Goal: Task Accomplishment & Management: Use online tool/utility

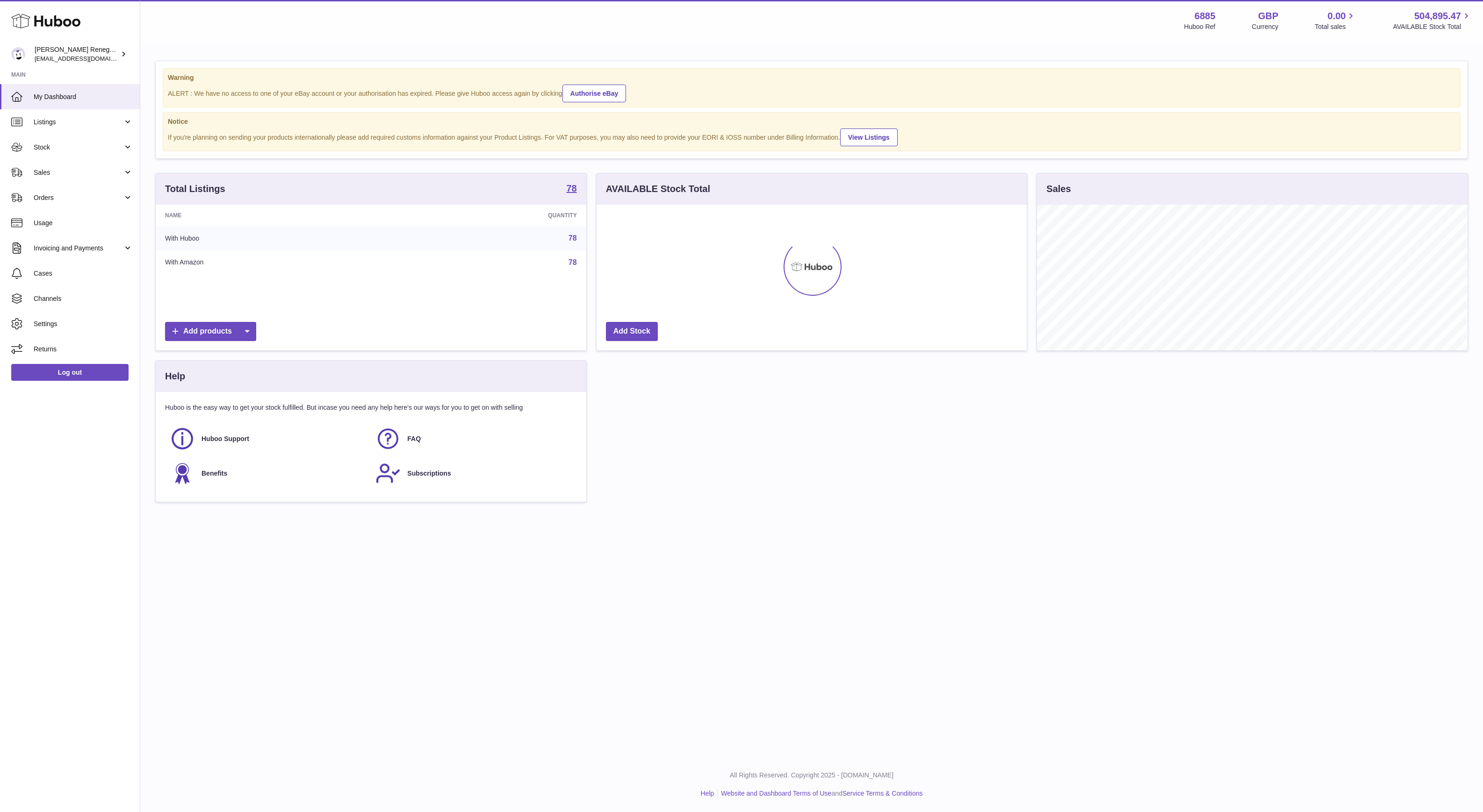
scroll to position [146, 430]
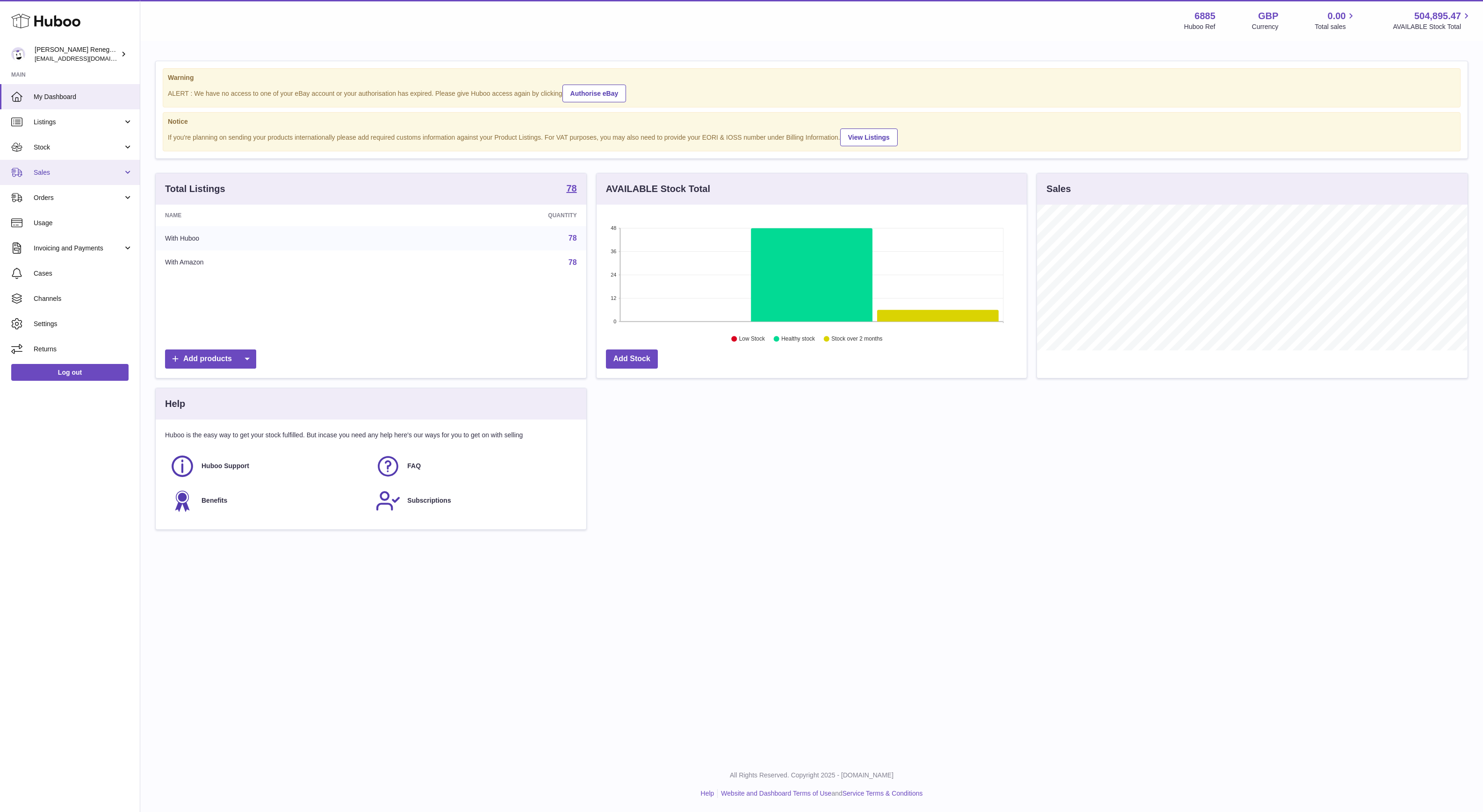
click at [90, 173] on span "Sales" at bounding box center [78, 172] width 89 height 9
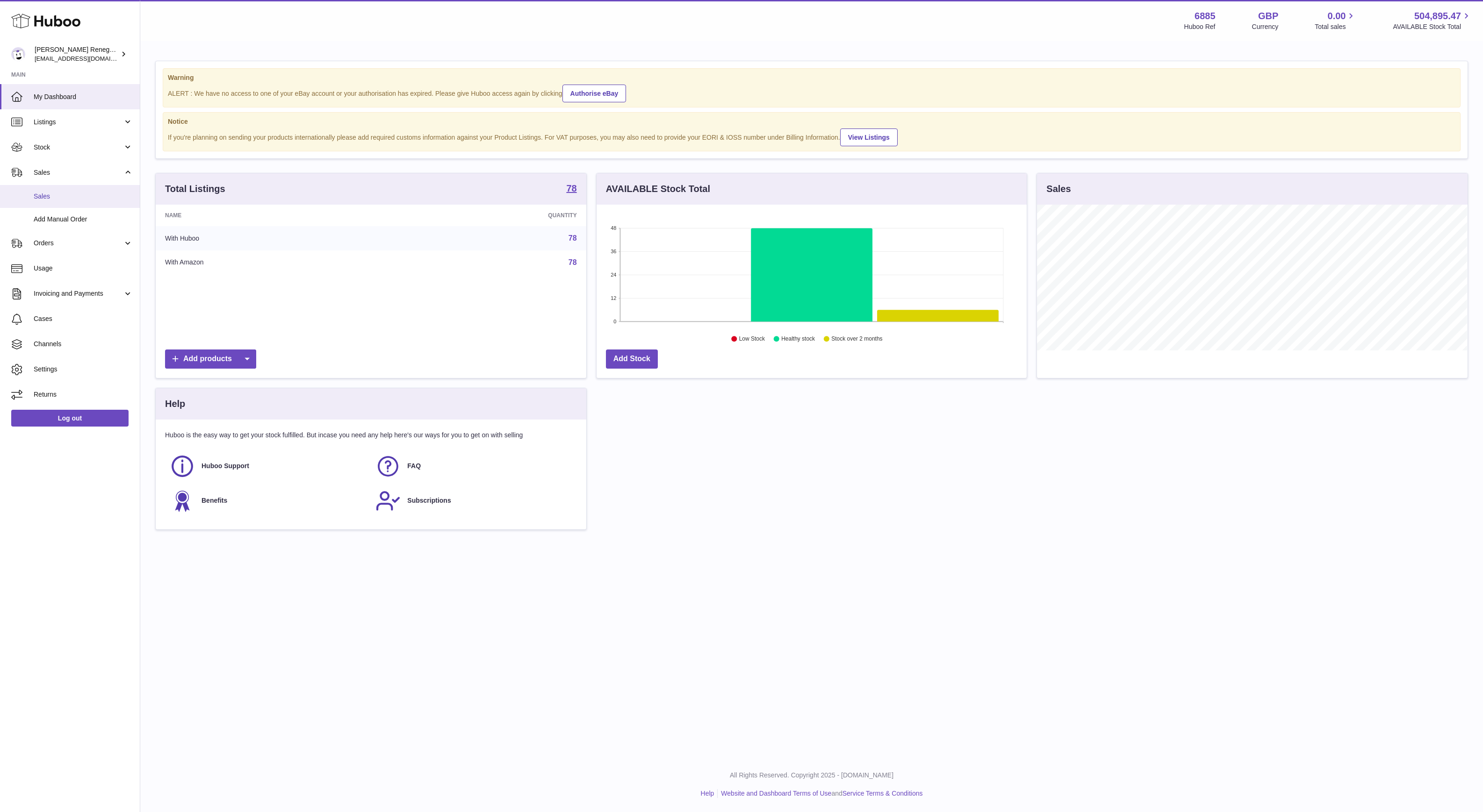
click at [90, 205] on link "Sales" at bounding box center [70, 197] width 140 height 23
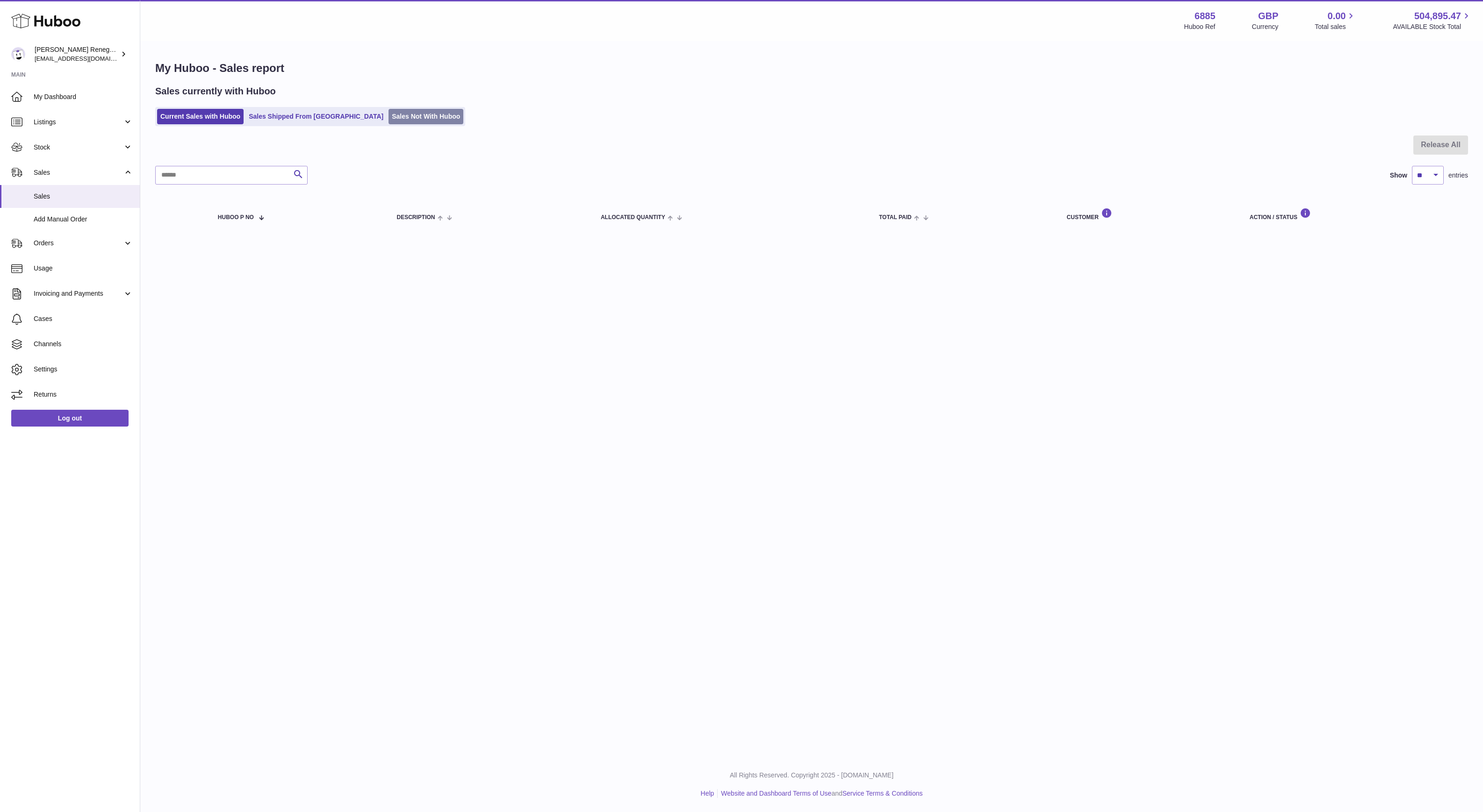
click at [395, 113] on link "Sales Not With Huboo" at bounding box center [426, 116] width 75 height 16
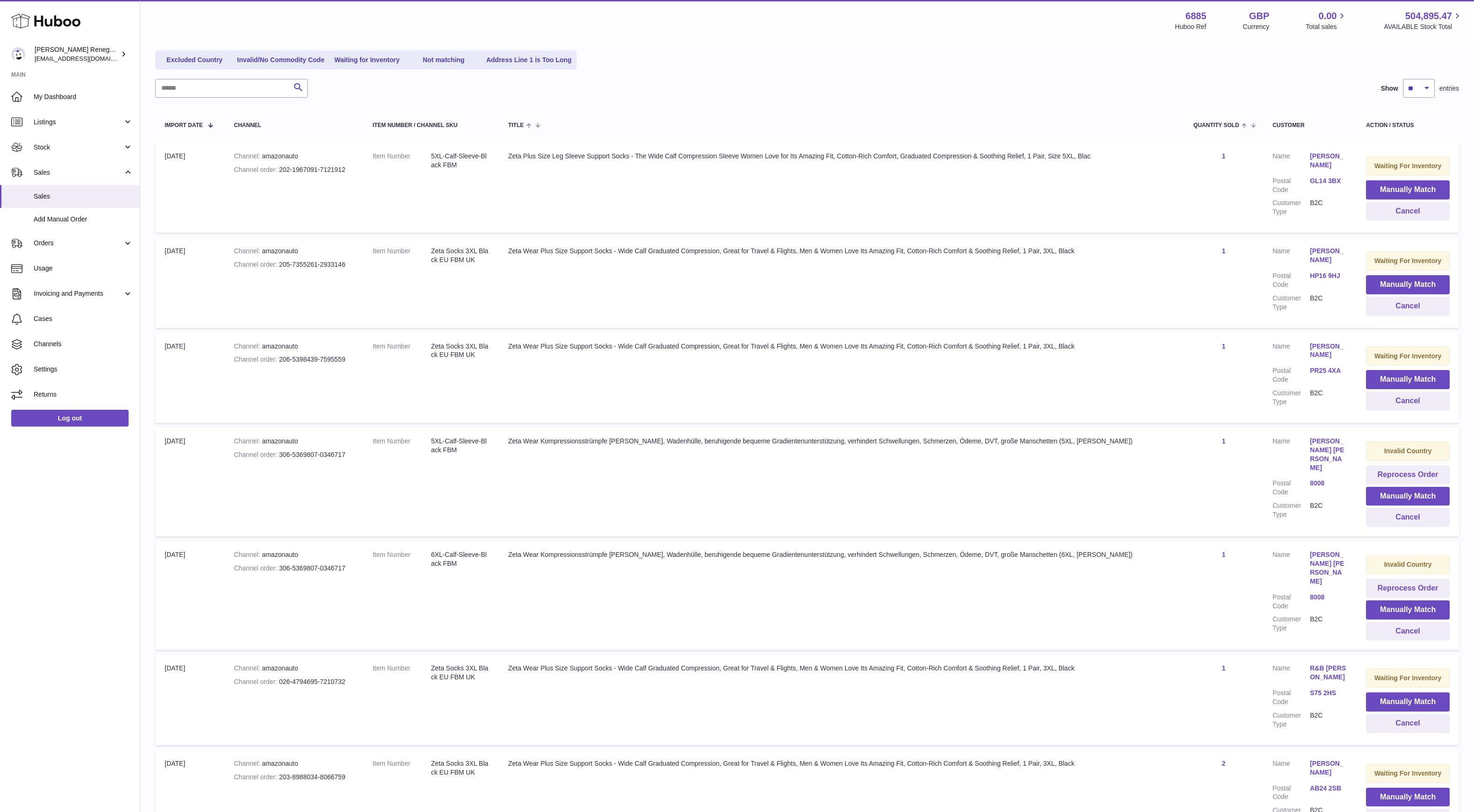
scroll to position [79, 0]
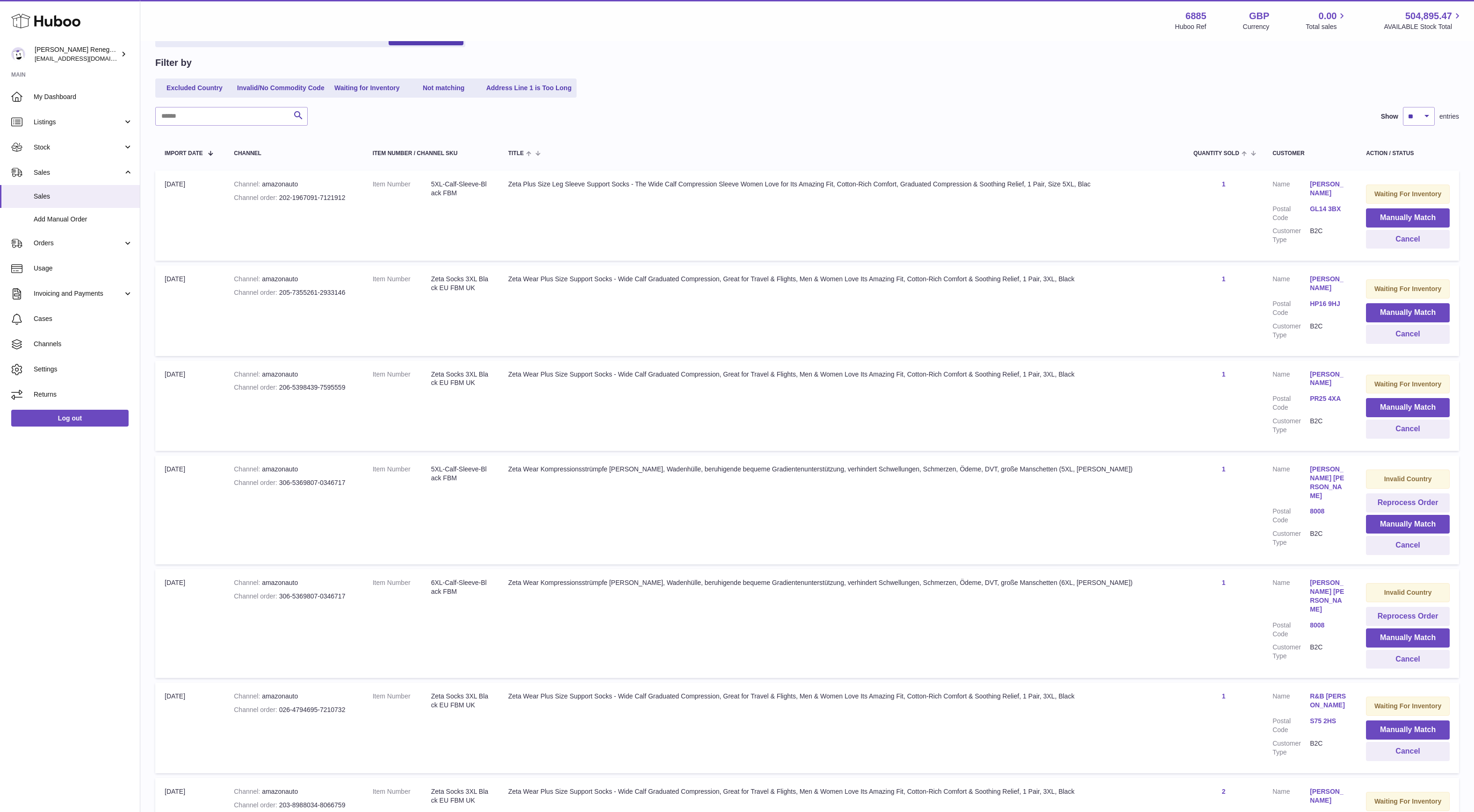
click at [1400, 475] on strong "Invalid Country" at bounding box center [1408, 479] width 48 height 7
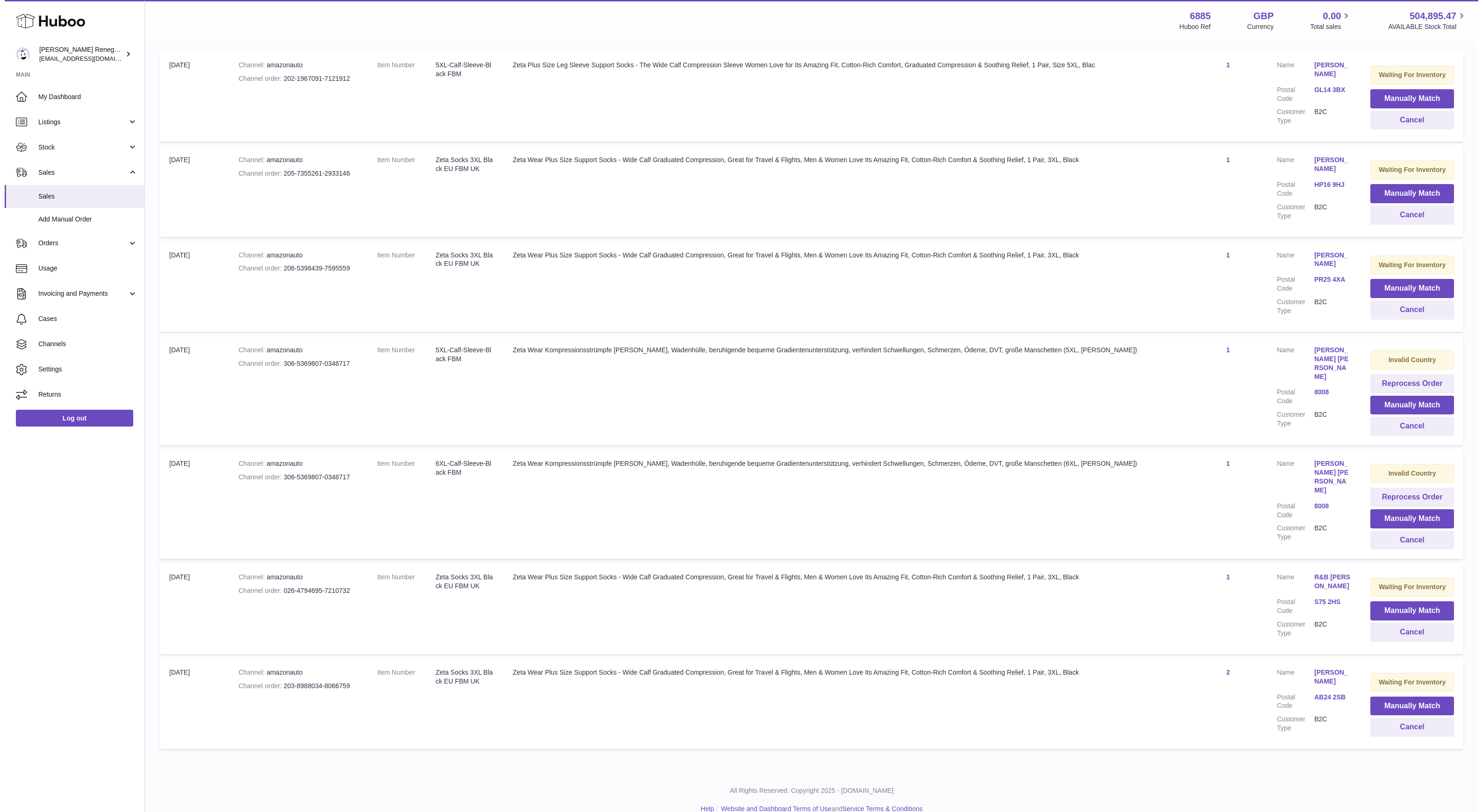
scroll to position [204, 0]
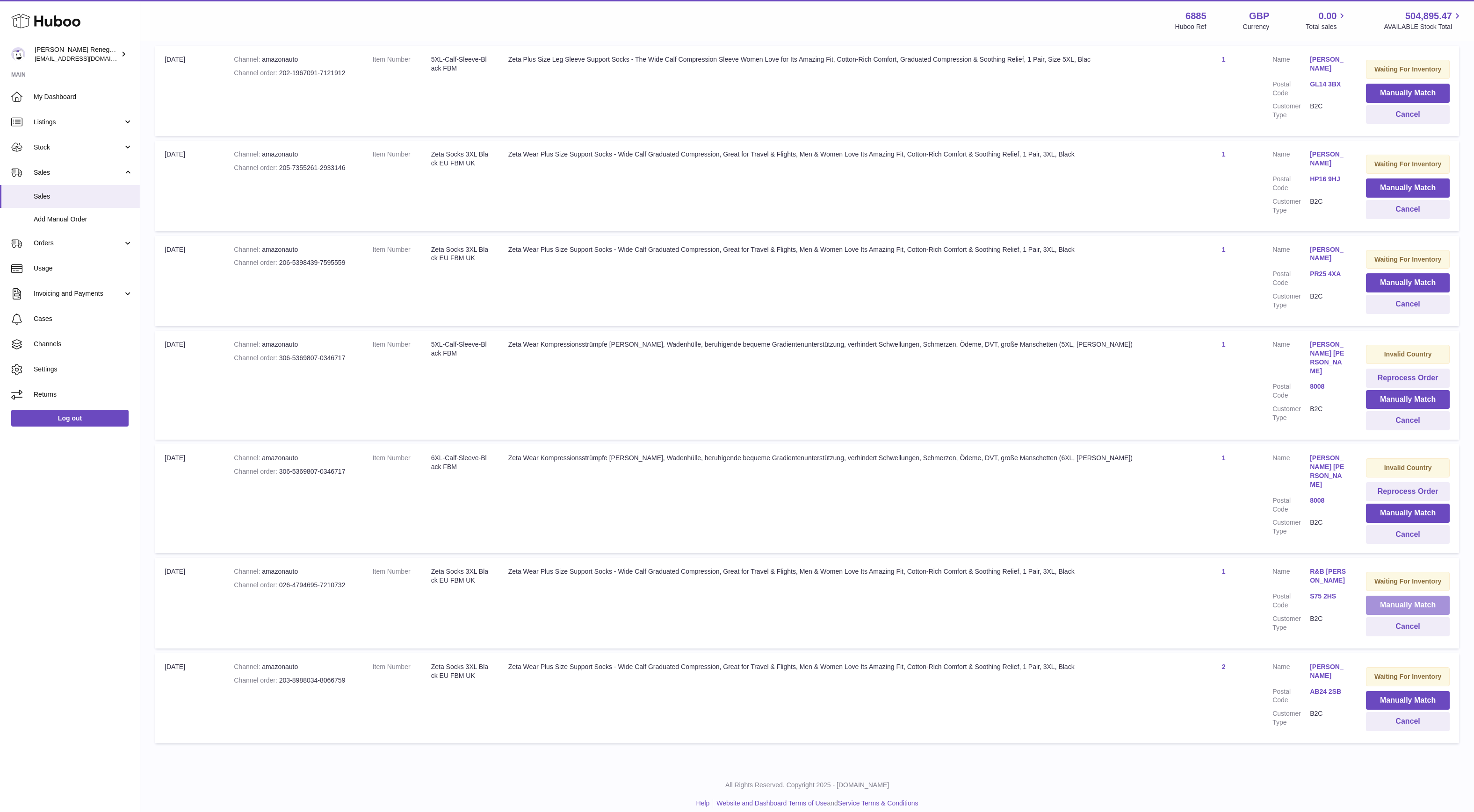
click at [1368, 603] on button "Manually Match" at bounding box center [1407, 605] width 83 height 19
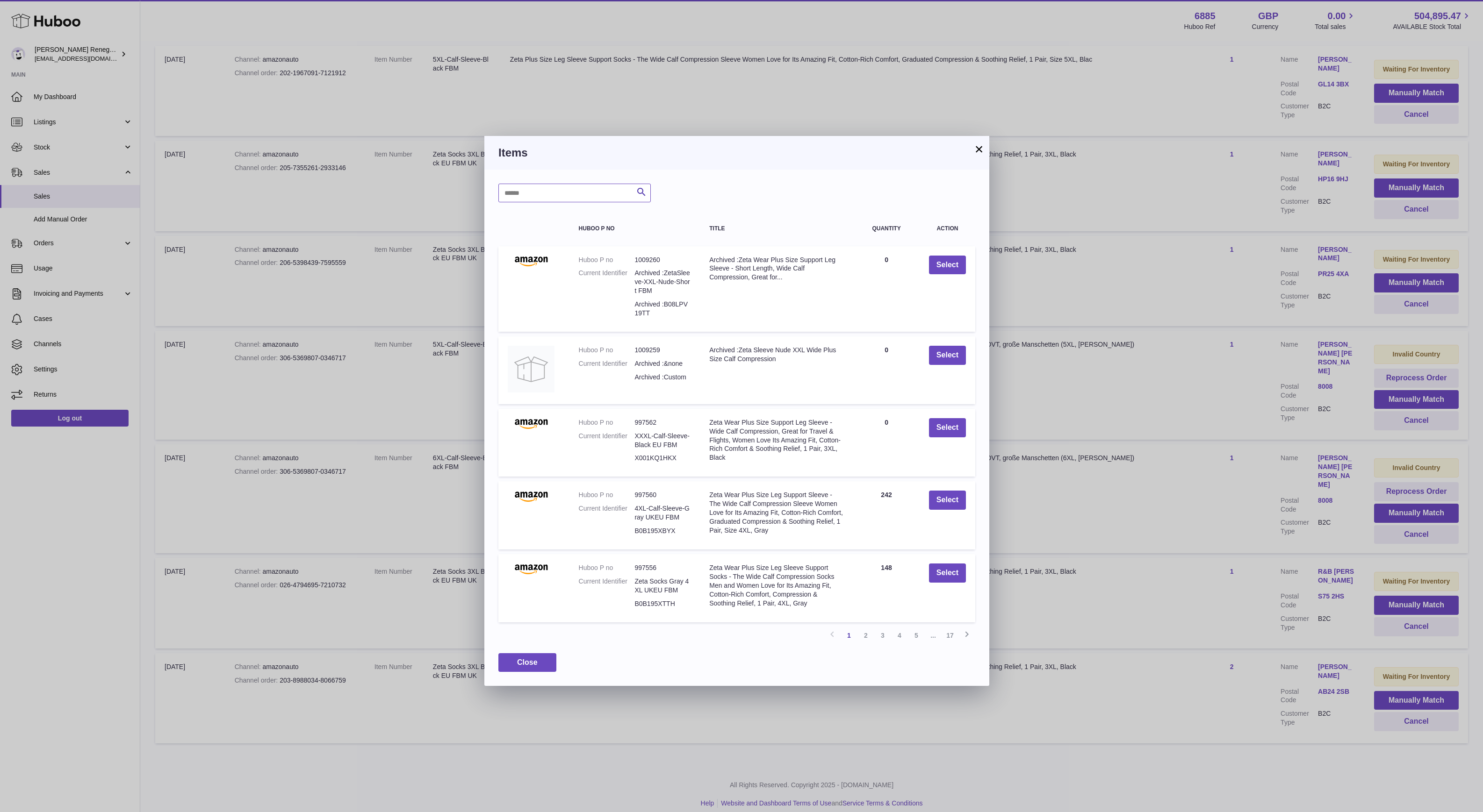
click at [573, 195] on input "text" at bounding box center [575, 193] width 153 height 18
type input "*****"
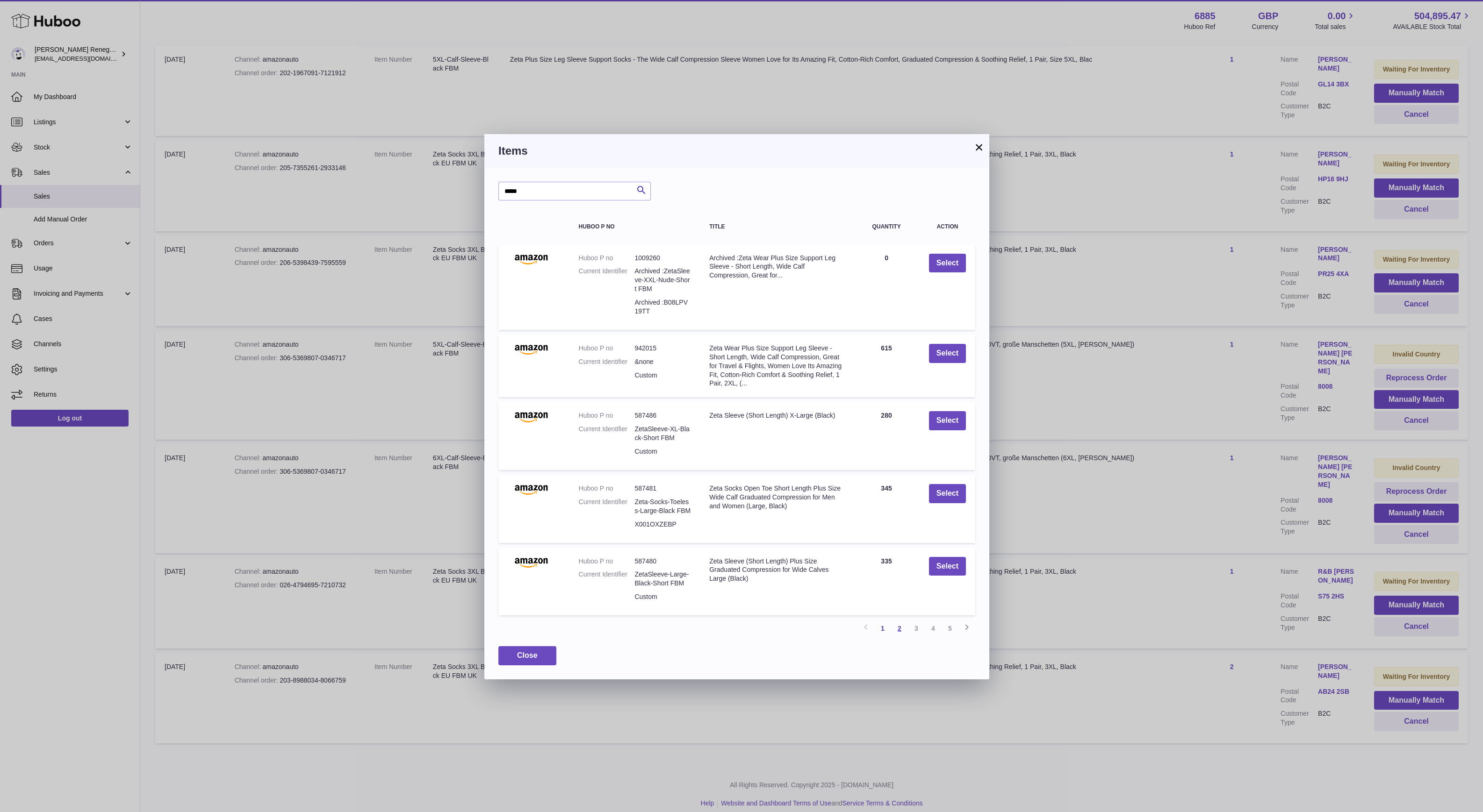
click at [900, 626] on link "2" at bounding box center [899, 628] width 17 height 17
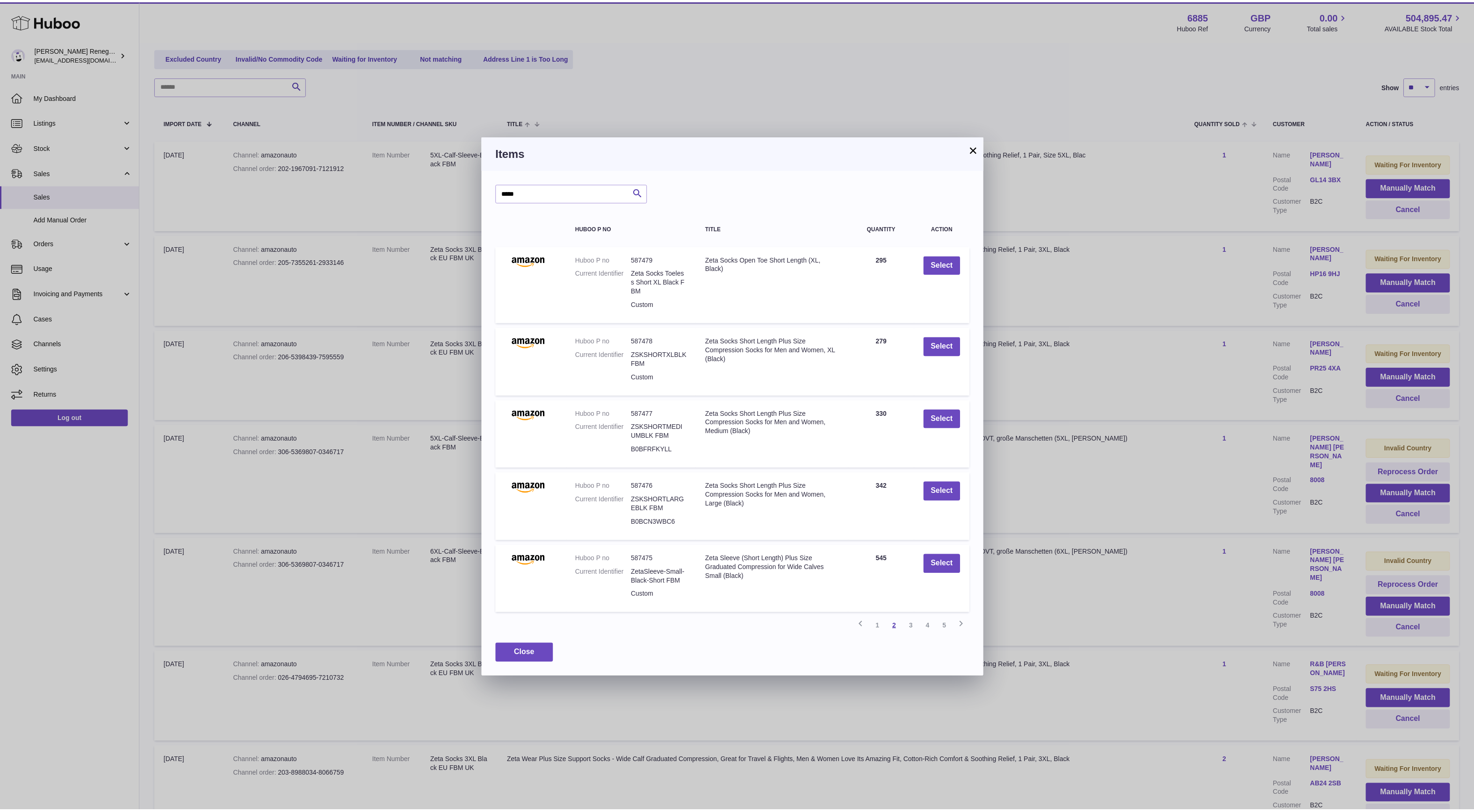
scroll to position [42, 0]
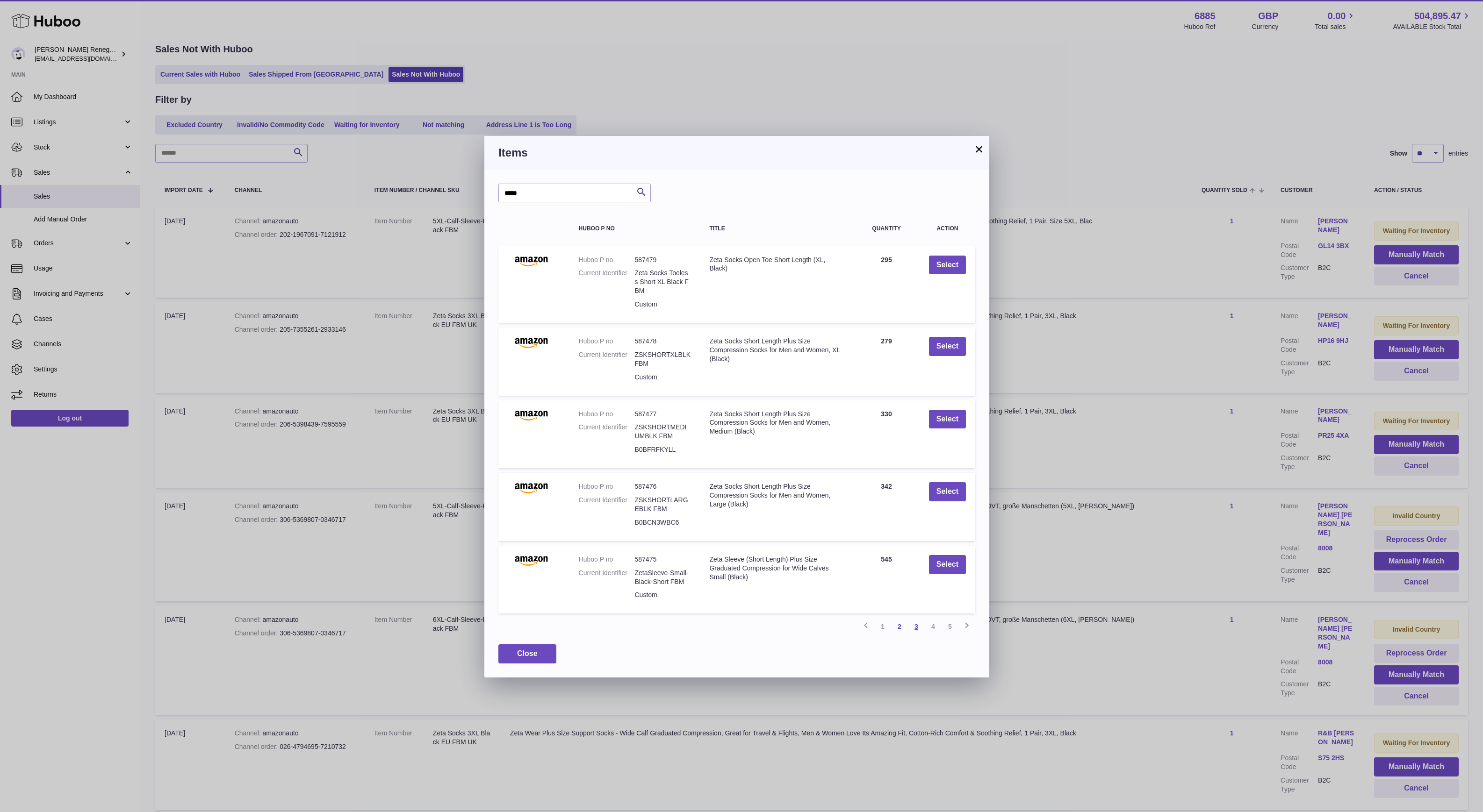
click at [914, 623] on link "3" at bounding box center [916, 626] width 17 height 17
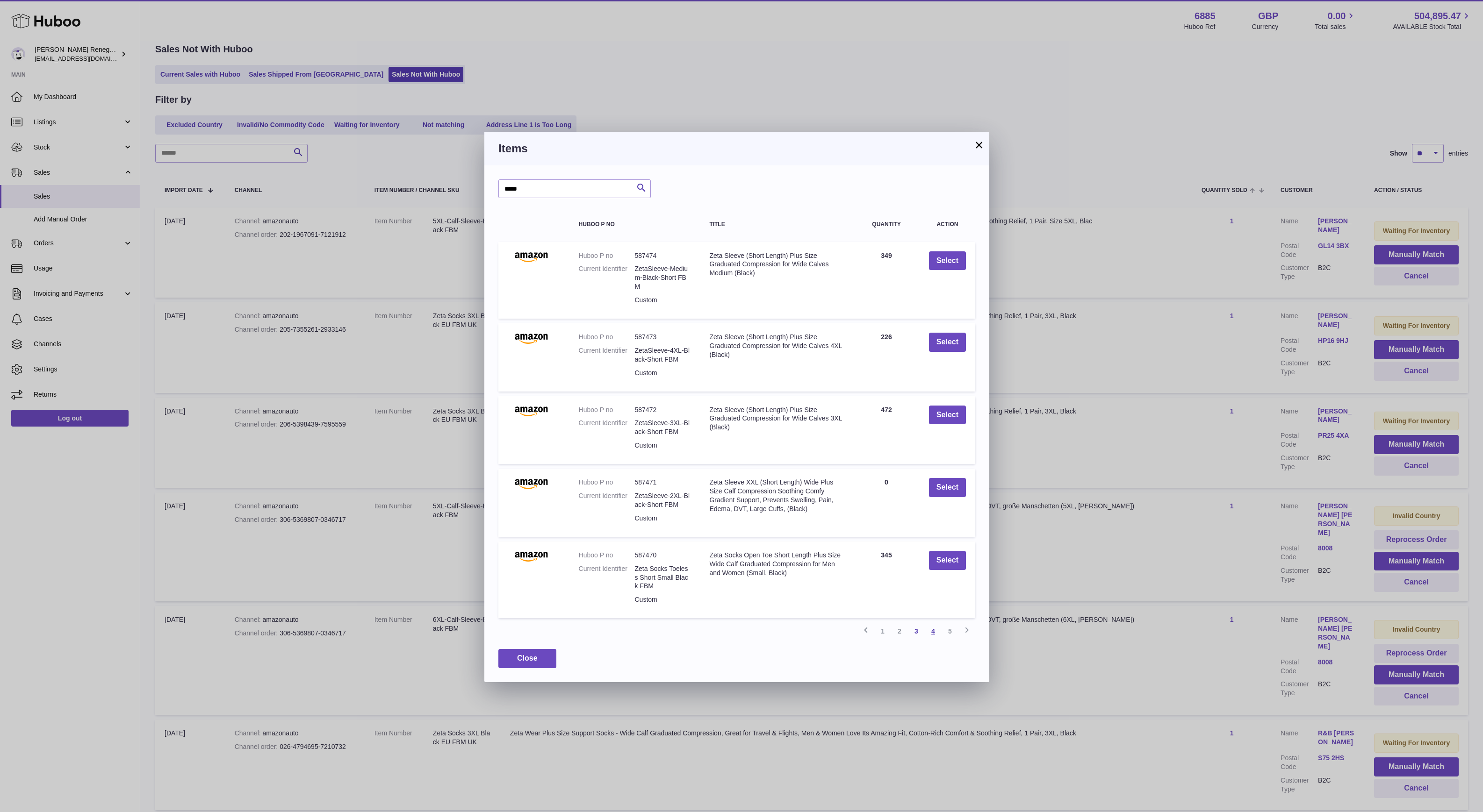
click at [930, 628] on link "4" at bounding box center [933, 631] width 17 height 17
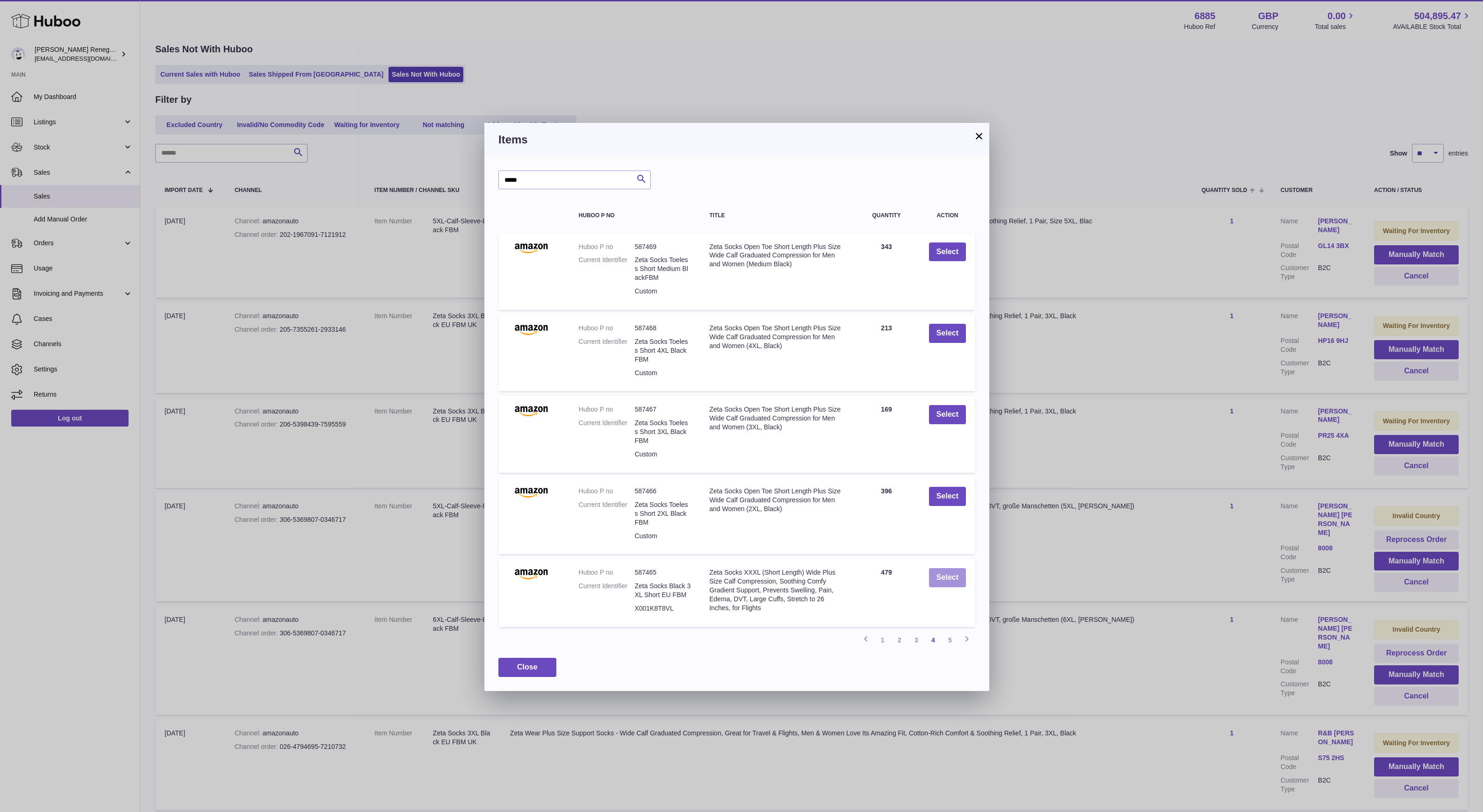
click at [941, 573] on button "Select" at bounding box center [948, 578] width 37 height 19
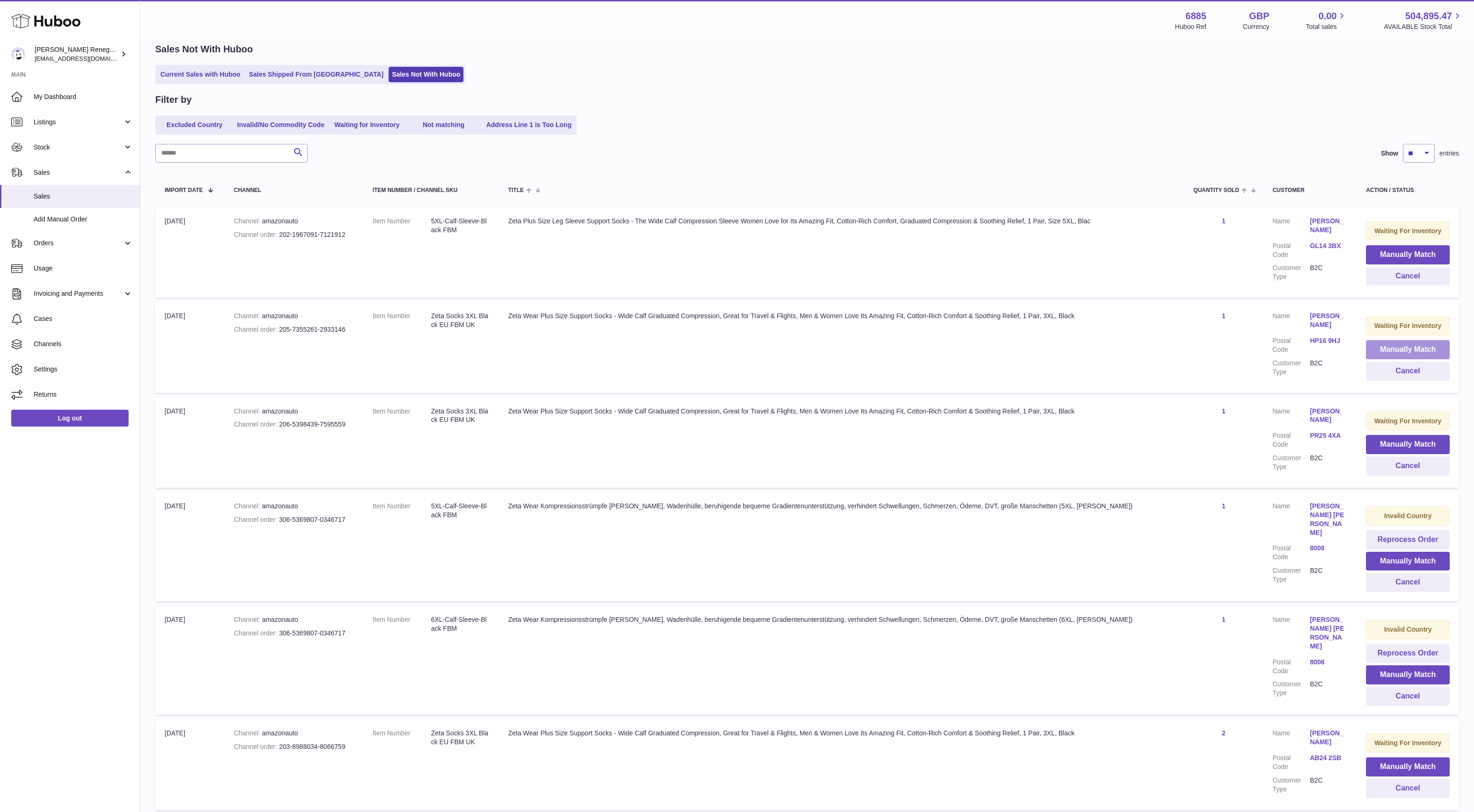
click at [1400, 340] on button "Manually Match" at bounding box center [1407, 349] width 83 height 19
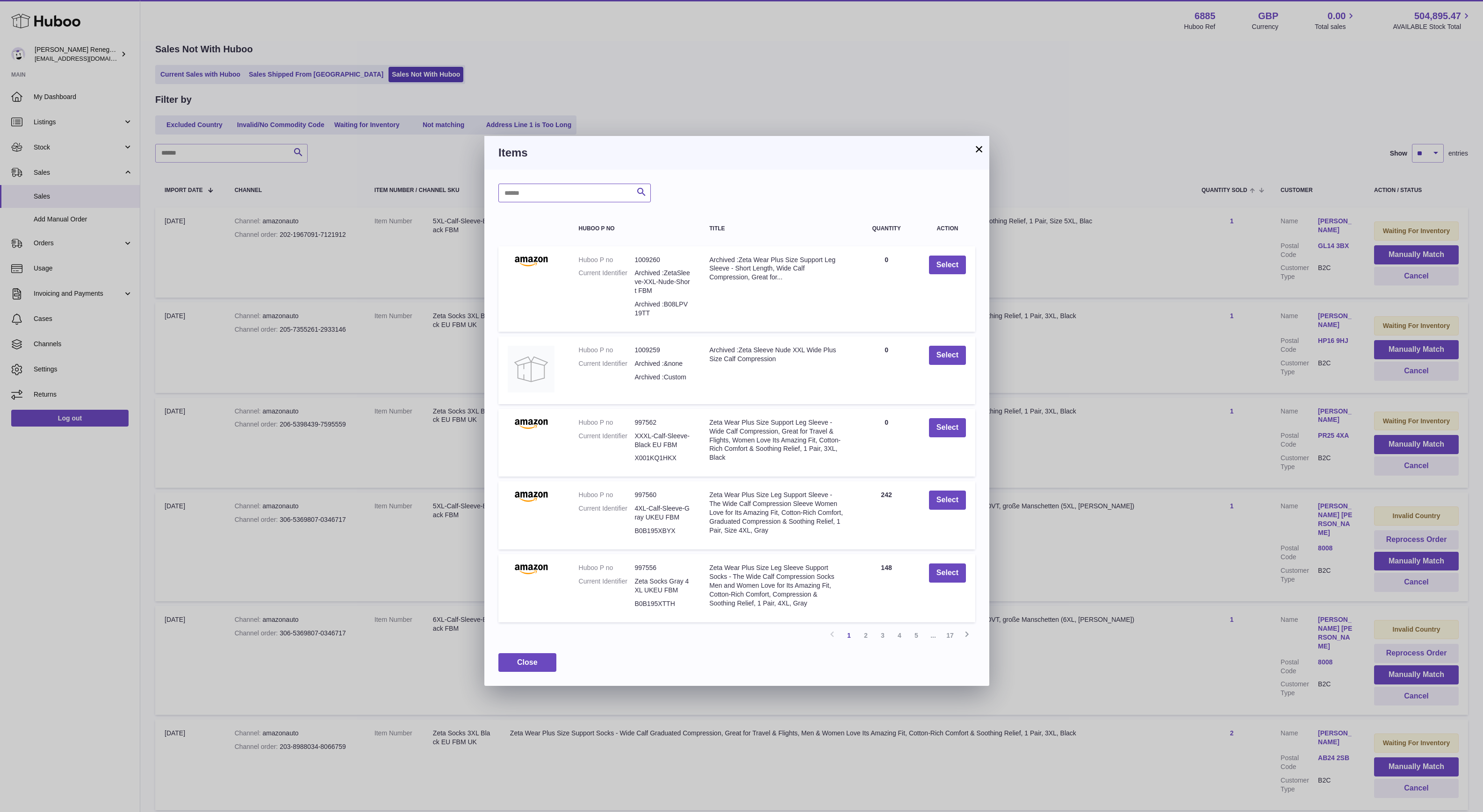
click at [546, 191] on input "text" at bounding box center [575, 193] width 153 height 18
type input "*********"
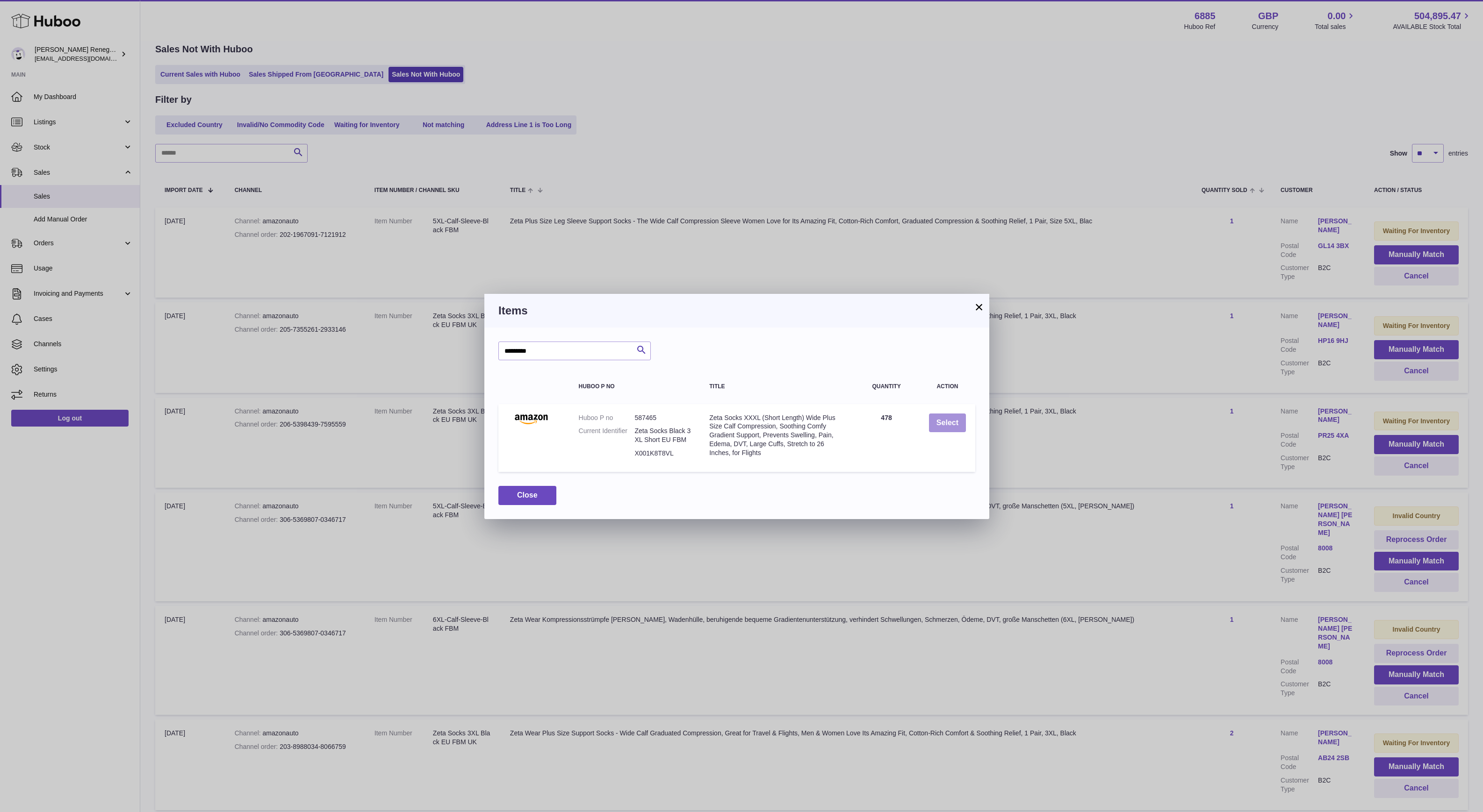
click at [937, 425] on button "Select" at bounding box center [948, 423] width 37 height 19
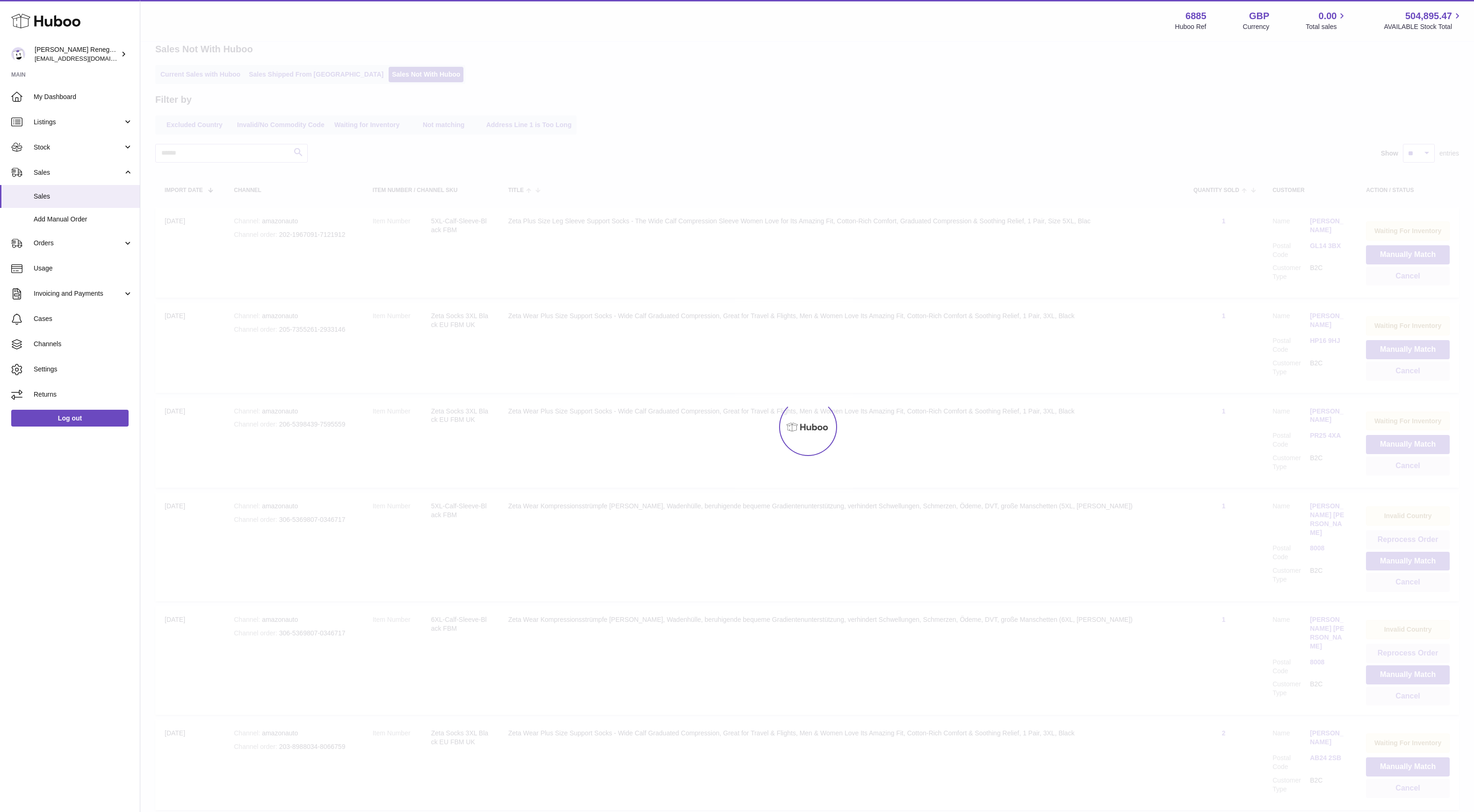
scroll to position [17, 0]
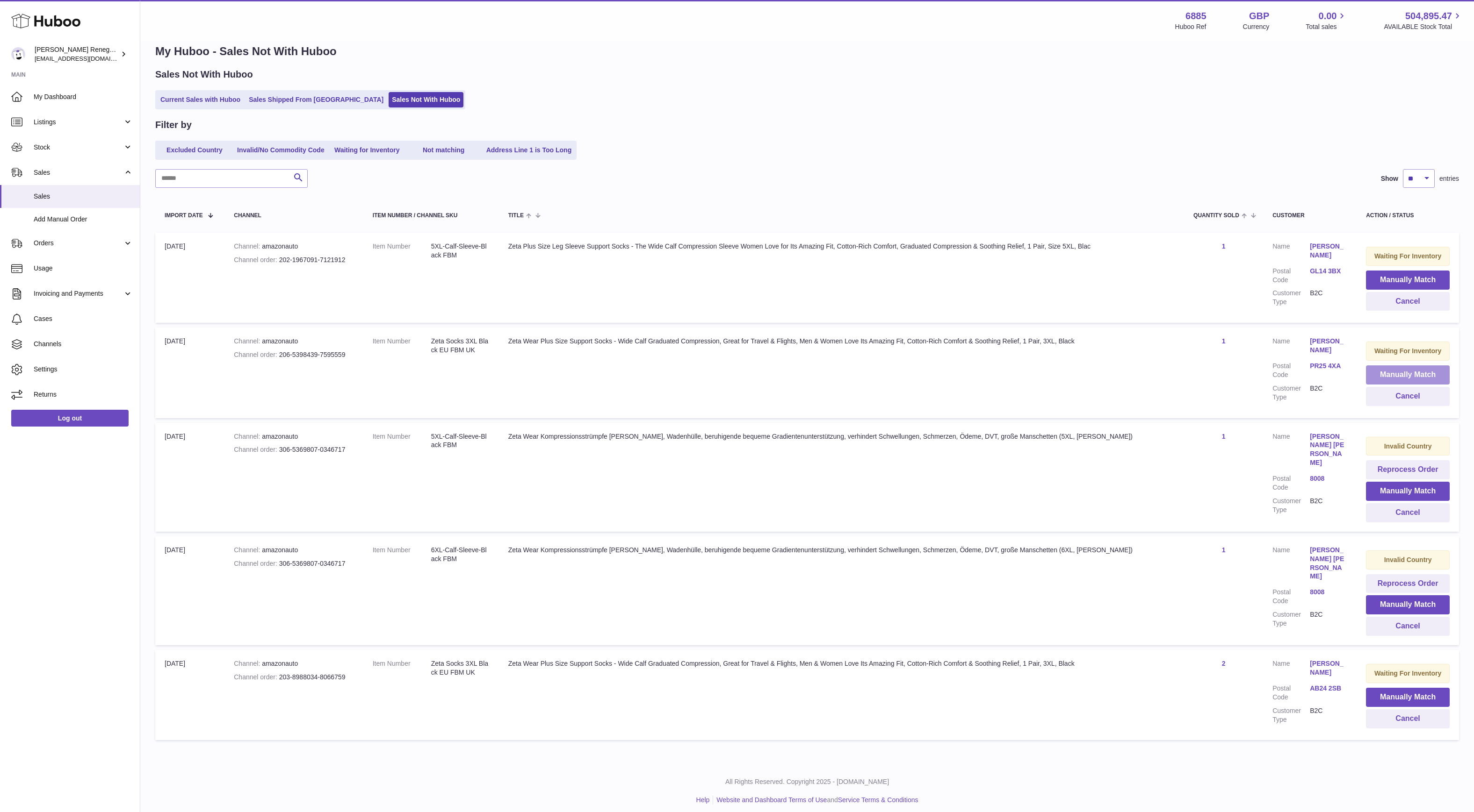
click at [1407, 368] on button "Manually Match" at bounding box center [1407, 375] width 83 height 19
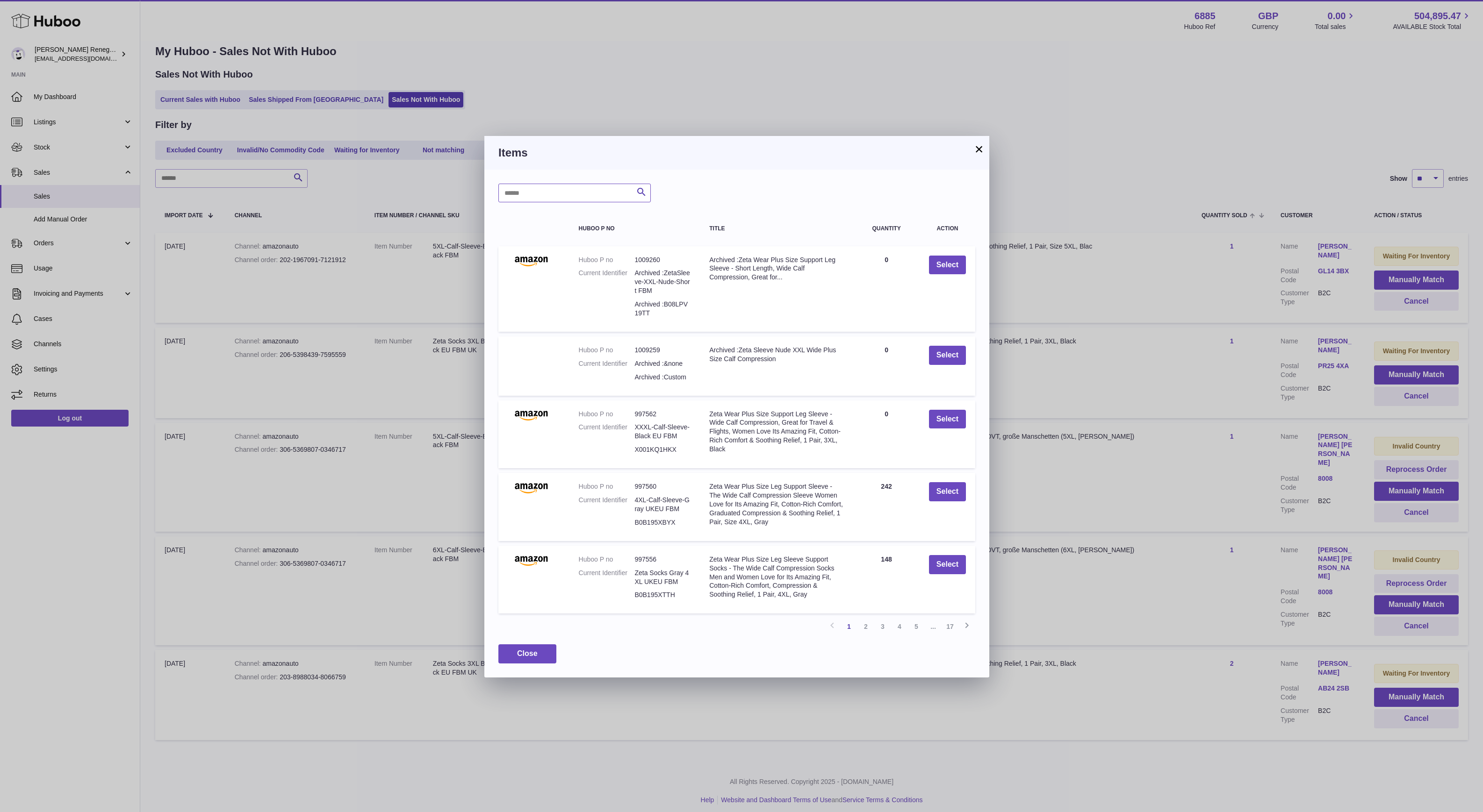
click at [602, 197] on input "text" at bounding box center [575, 193] width 153 height 18
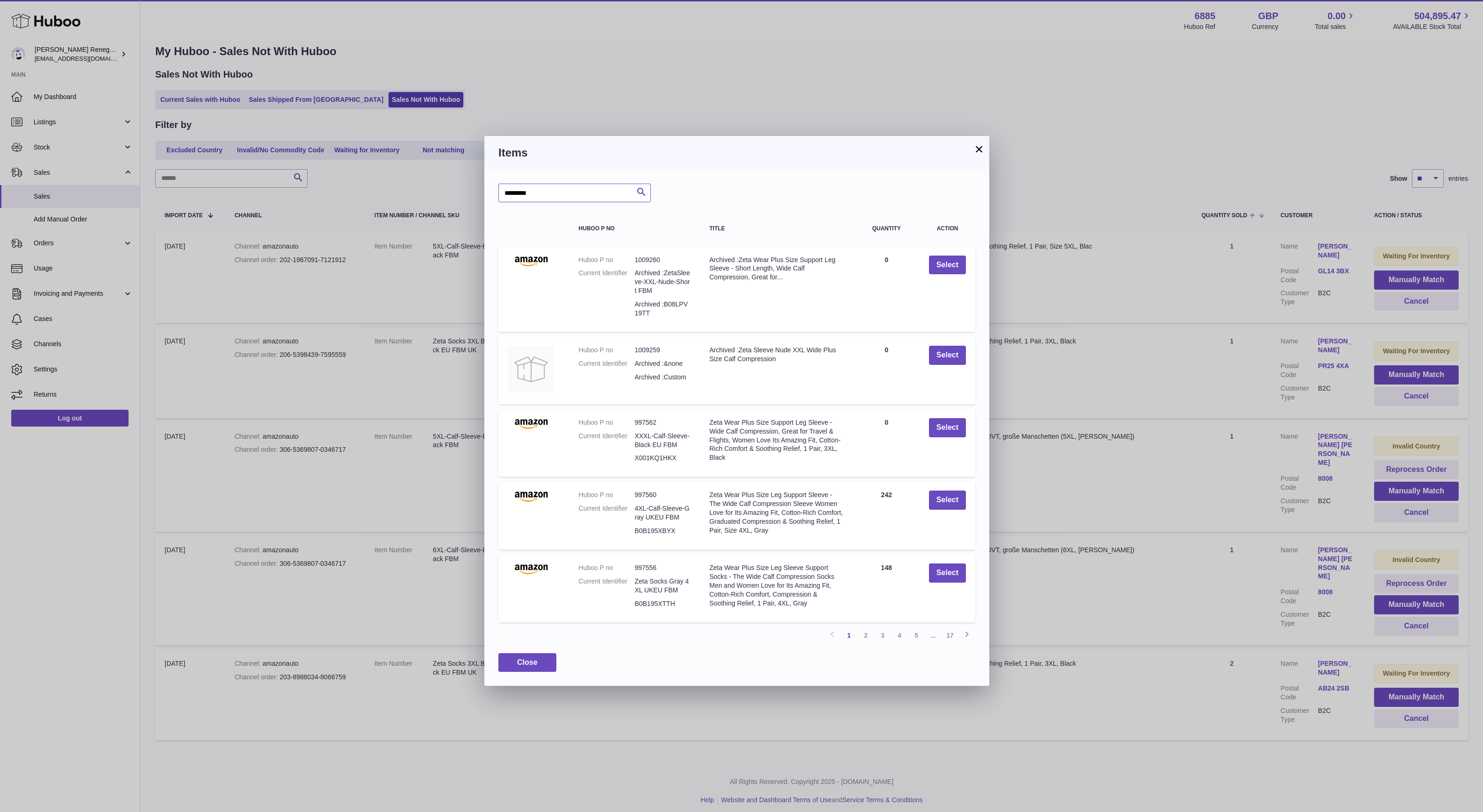
type input "*********"
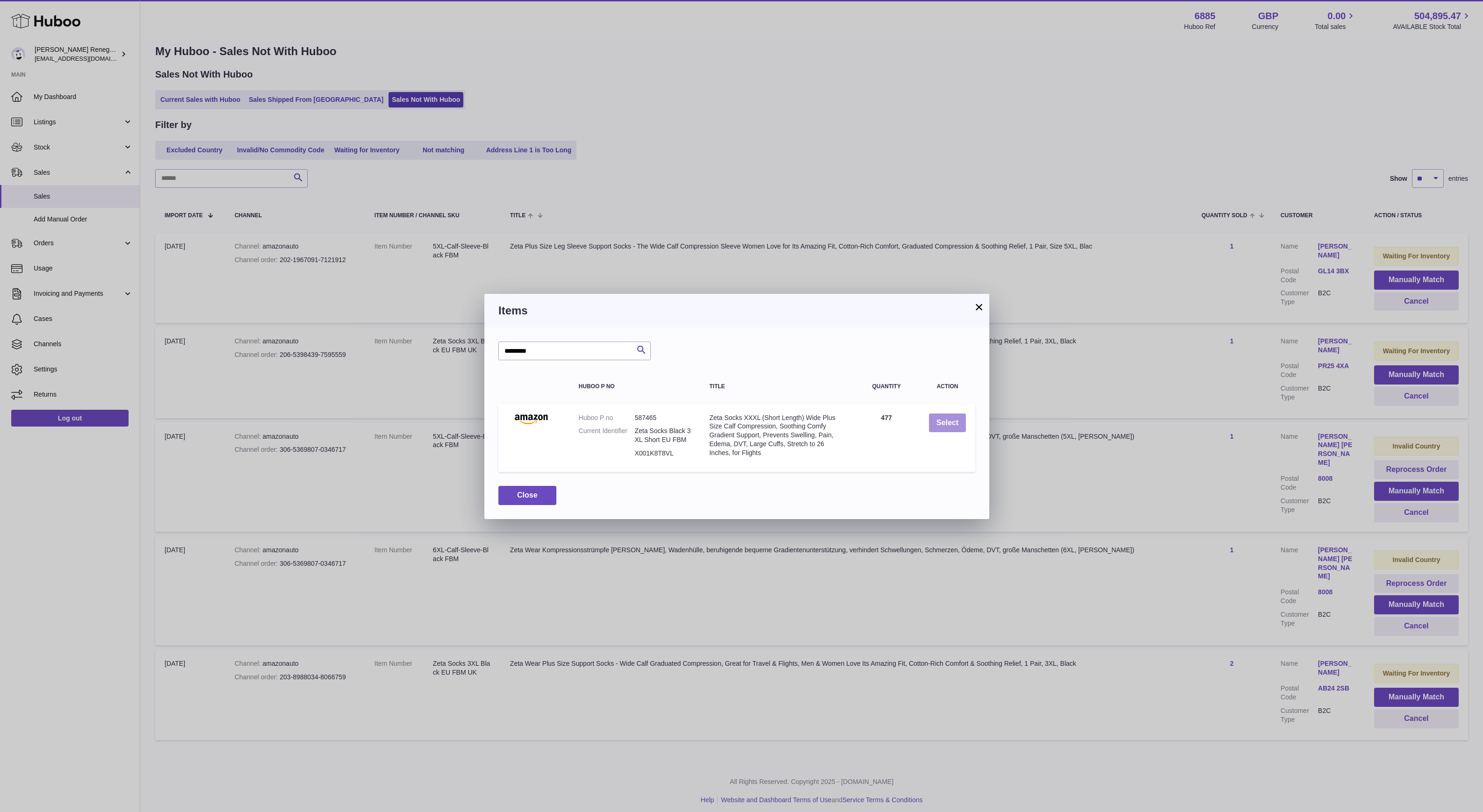
click at [947, 425] on button "Select" at bounding box center [948, 423] width 37 height 19
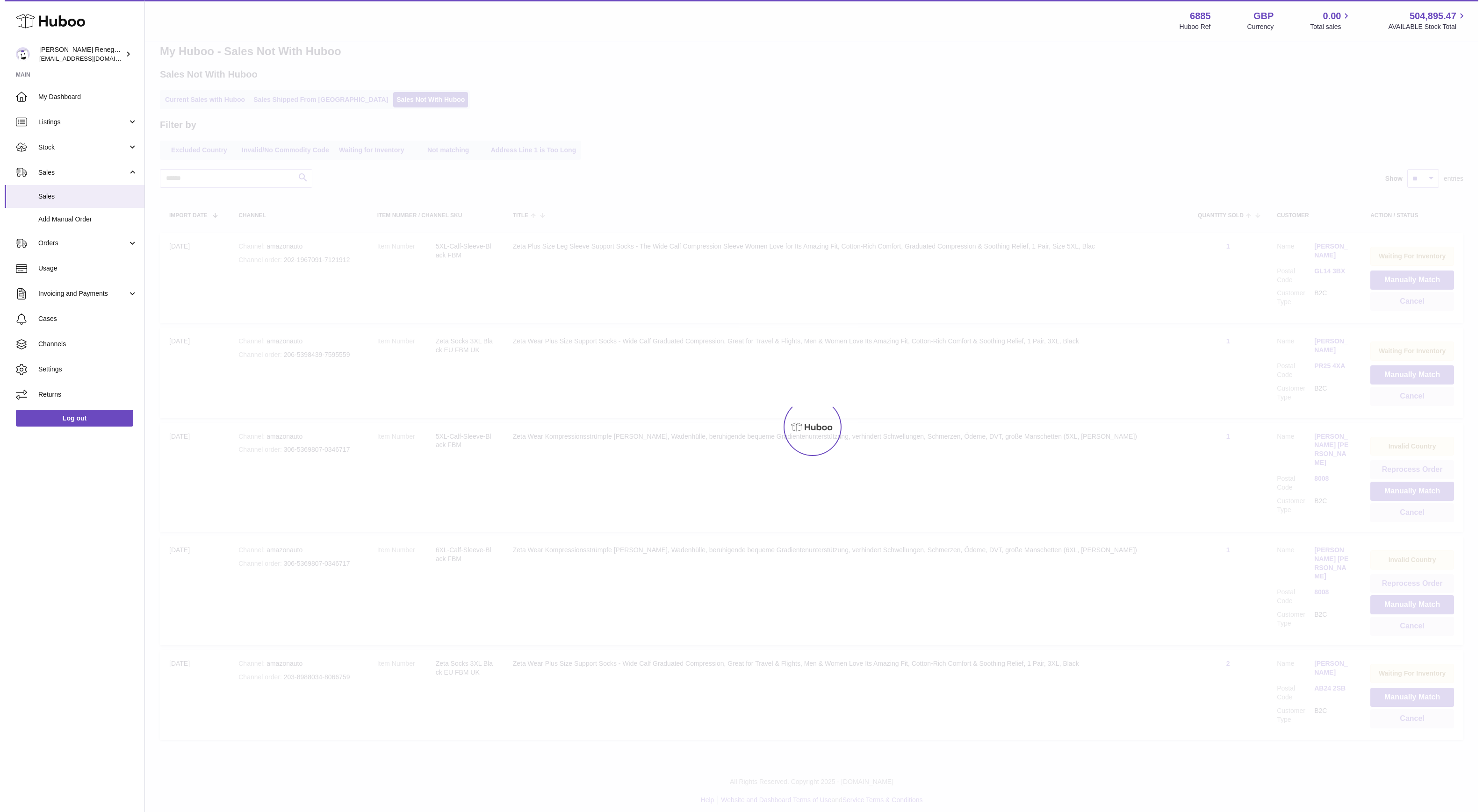
scroll to position [0, 0]
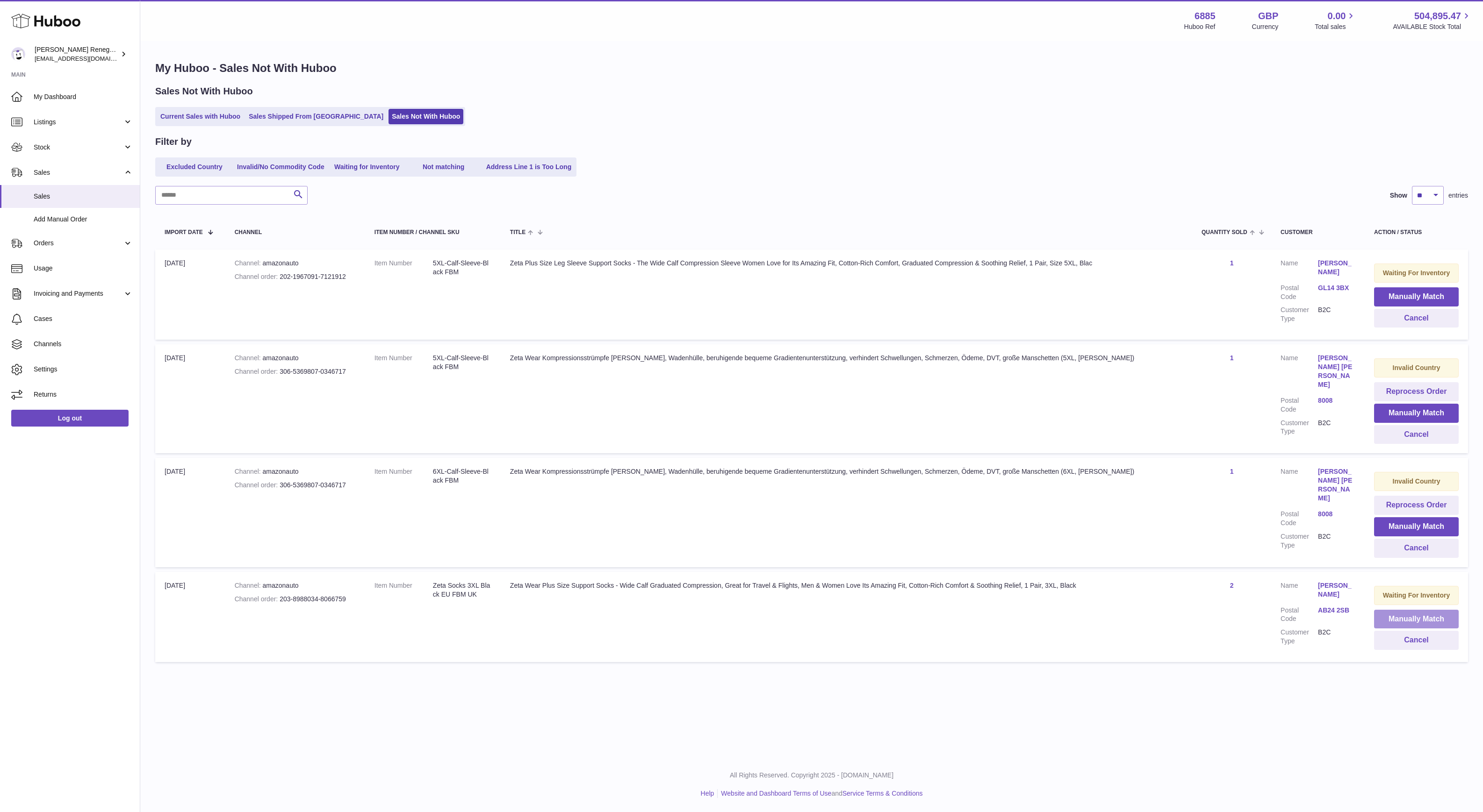
click at [1405, 612] on button "Manually Match" at bounding box center [1416, 619] width 85 height 19
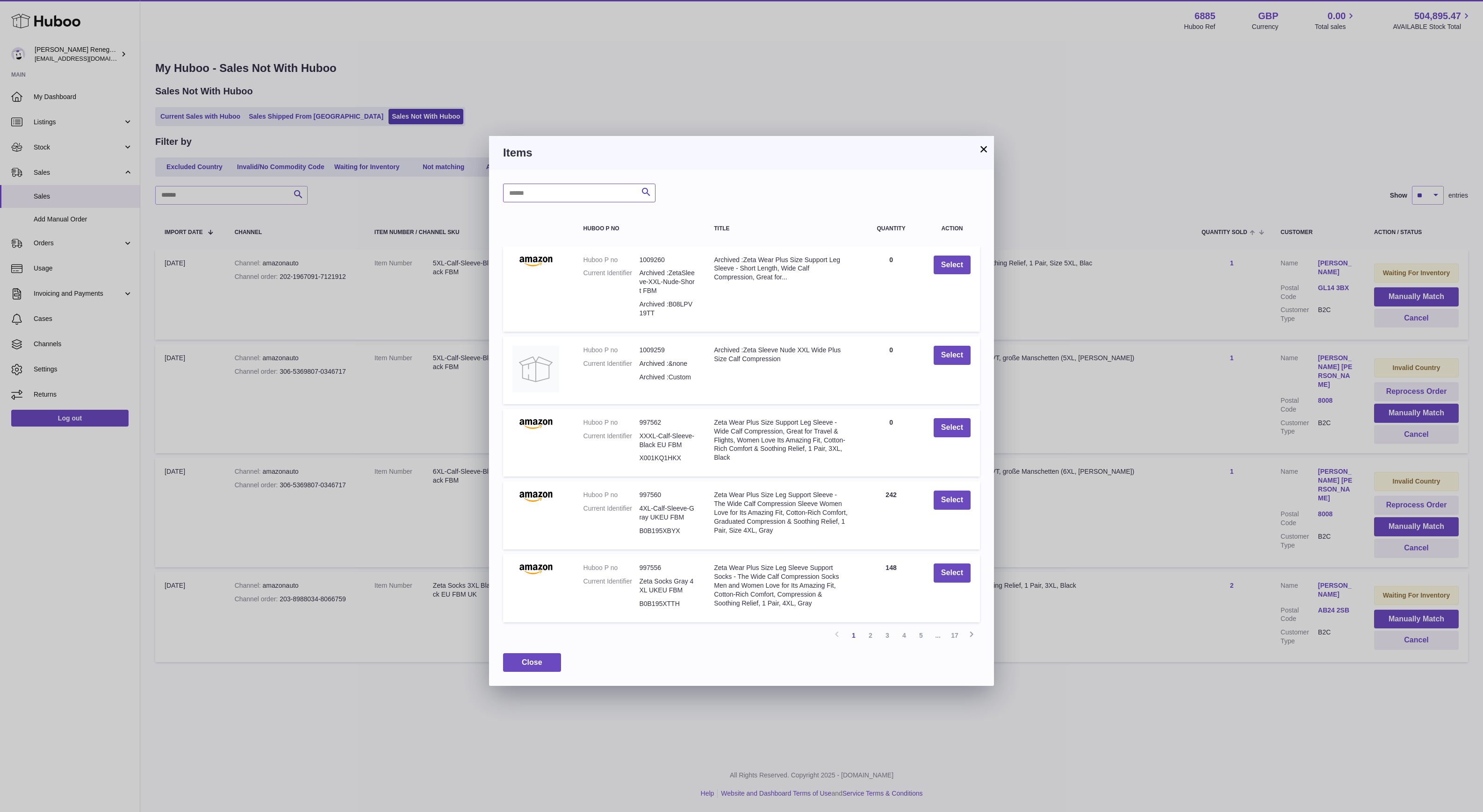
click at [571, 184] on input "text" at bounding box center [579, 193] width 153 height 18
type input "*********"
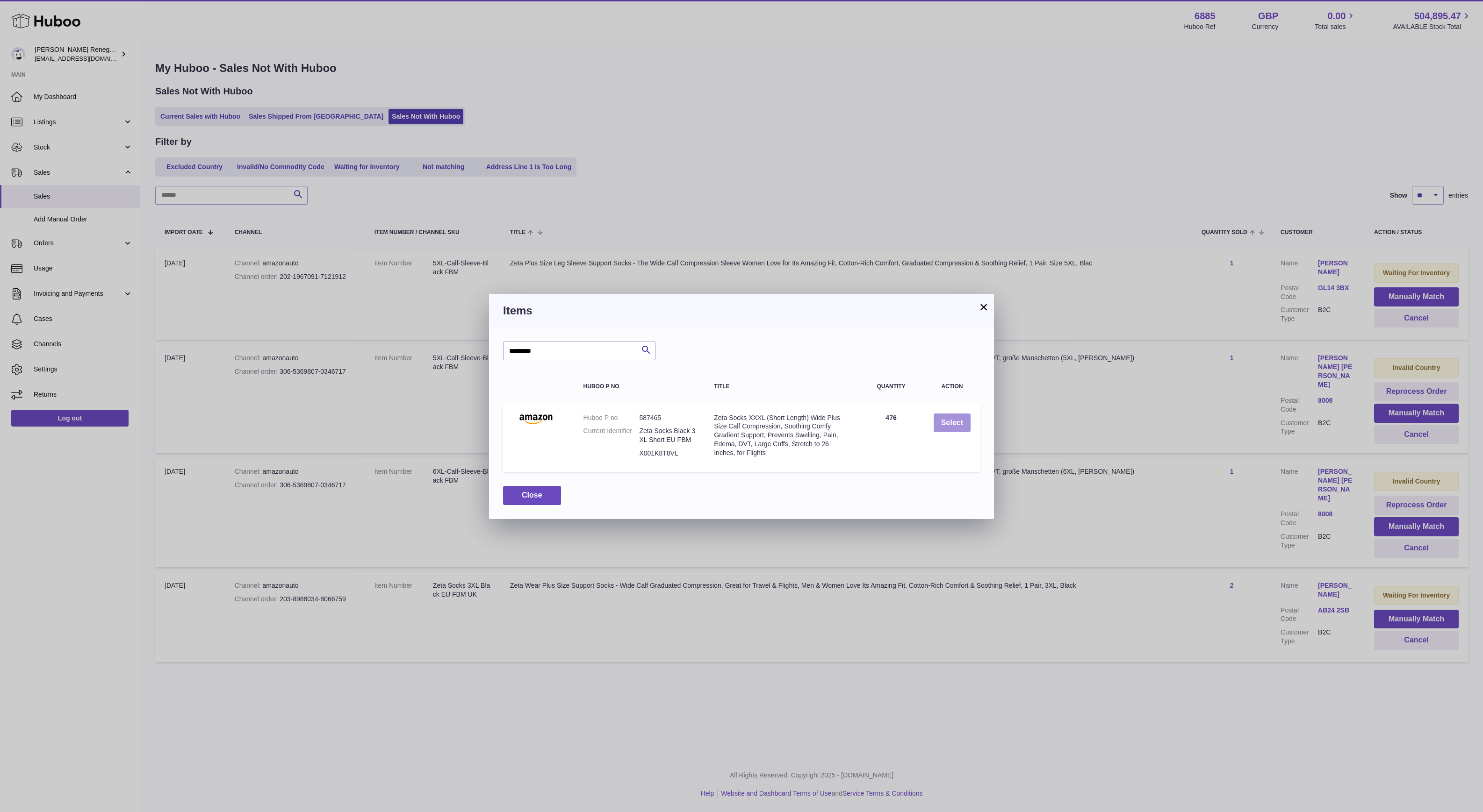
click at [956, 423] on button "Select" at bounding box center [952, 423] width 37 height 19
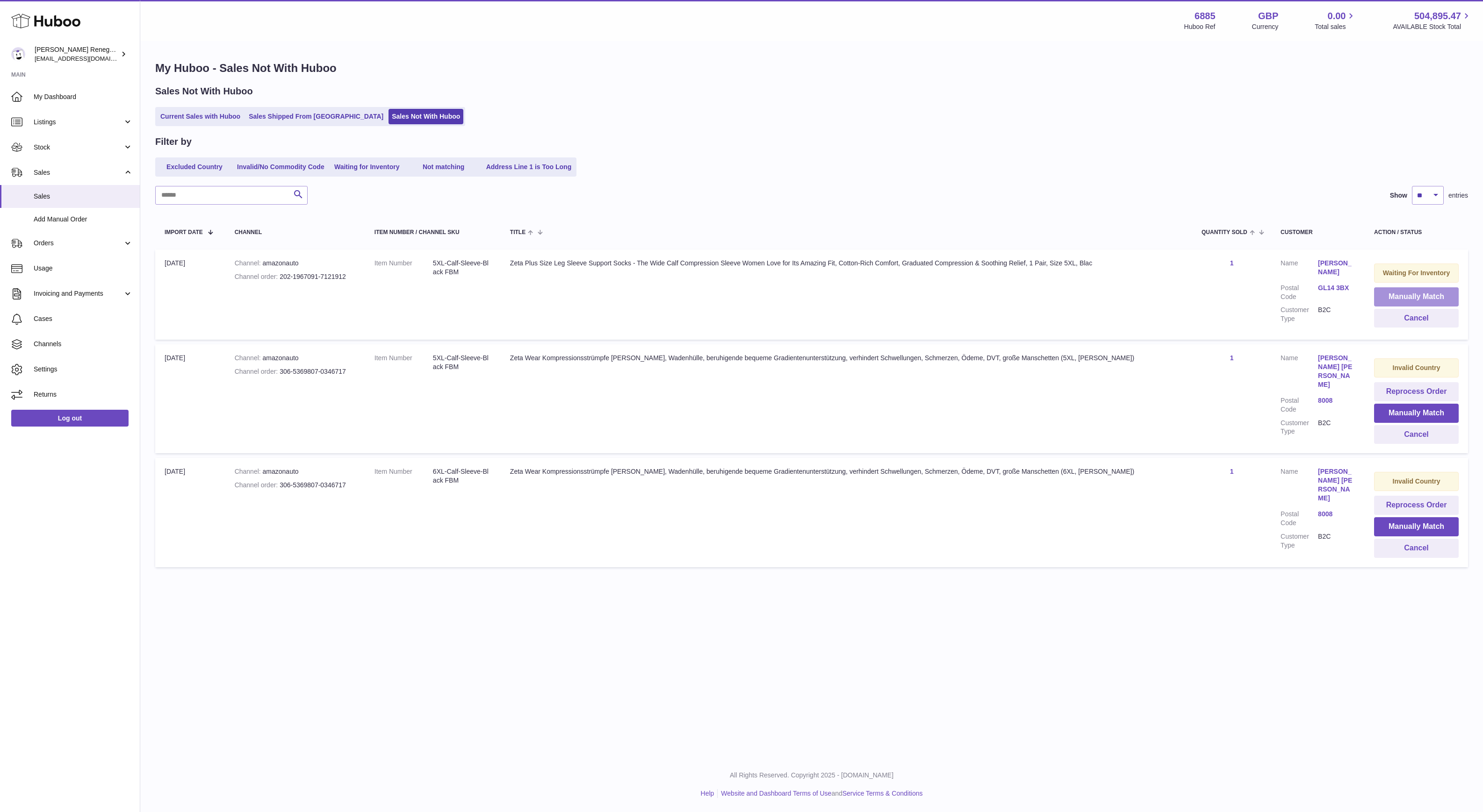
click at [1390, 290] on button "Manually Match" at bounding box center [1416, 296] width 85 height 19
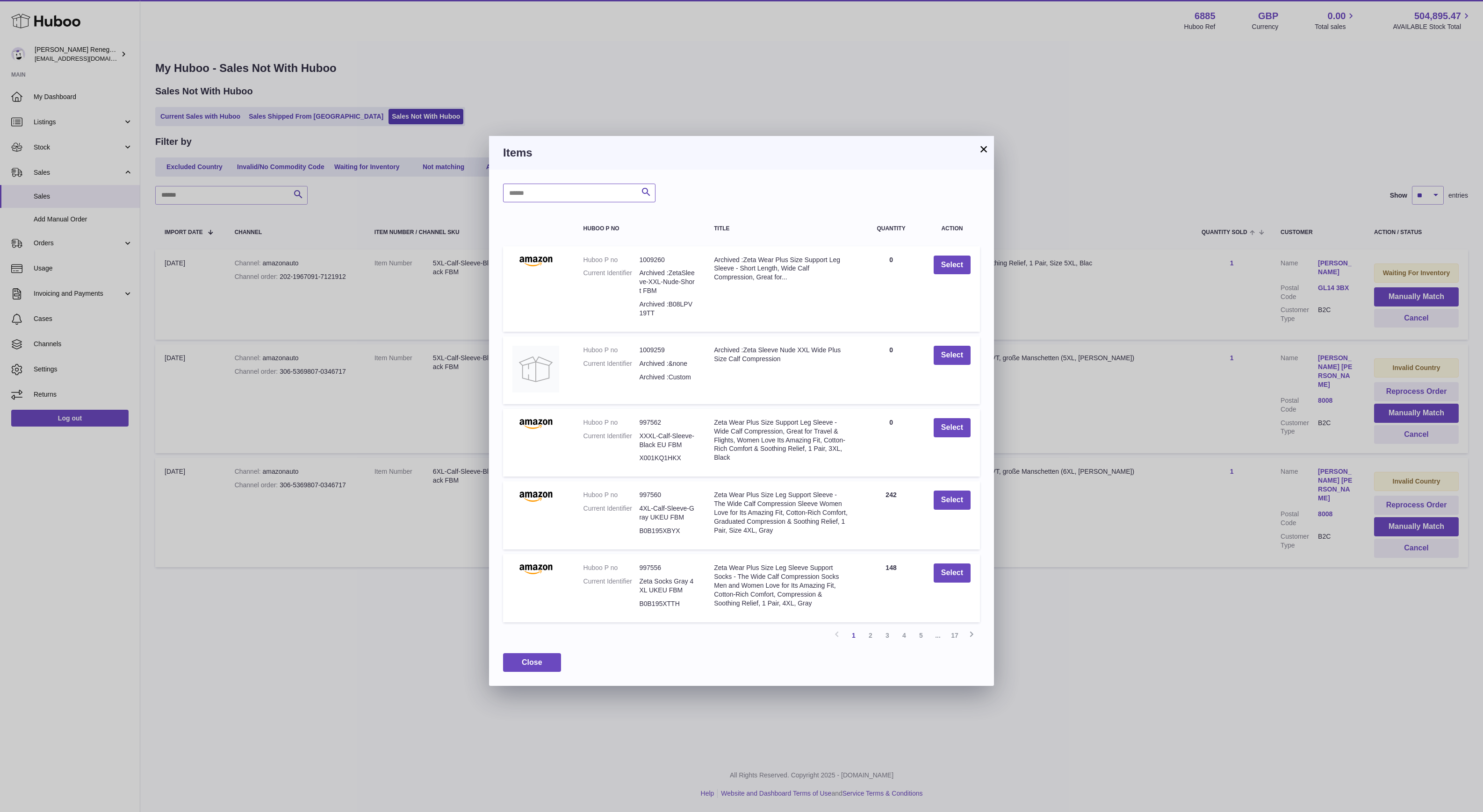
click at [575, 197] on input "text" at bounding box center [579, 193] width 153 height 18
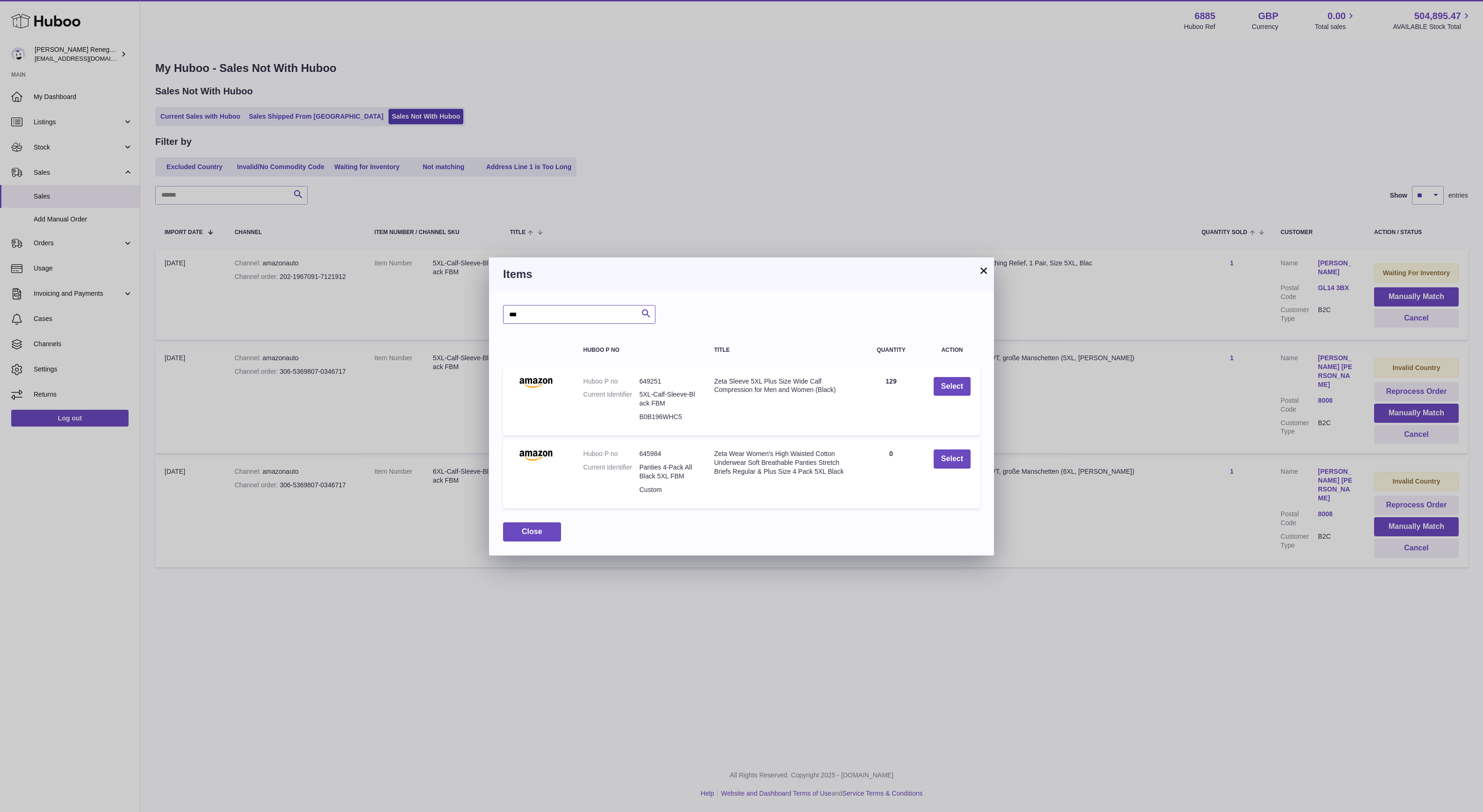
drag, startPoint x: 562, startPoint y: 314, endPoint x: 374, endPoint y: 311, distance: 188.0
click at [374, 311] on div "× Items *** Search Huboo P no Title Quantity Action Huboo P no 649251 Current I…" at bounding box center [742, 406] width 1483 height 812
type input "***"
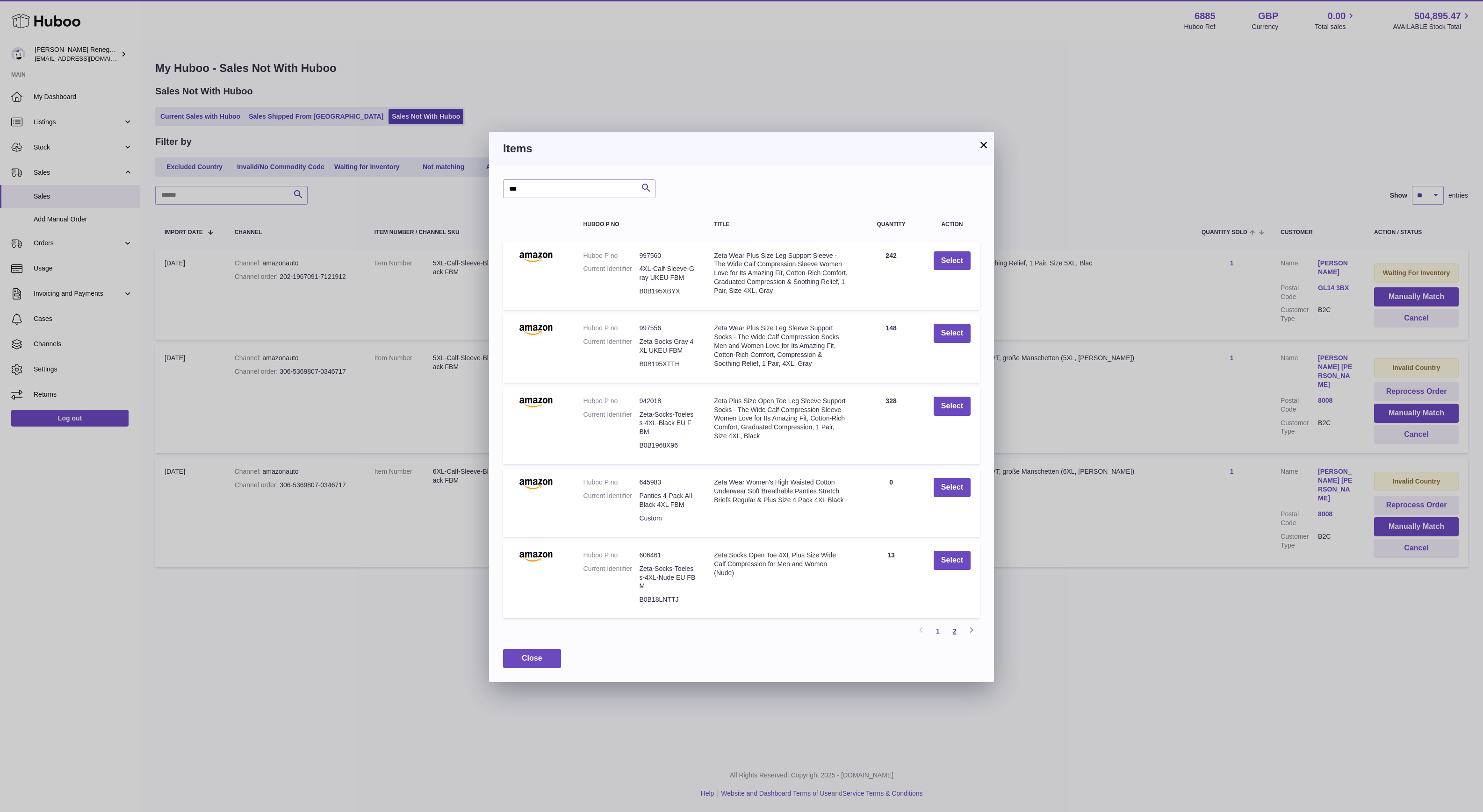
click at [956, 631] on link "2" at bounding box center [955, 631] width 17 height 17
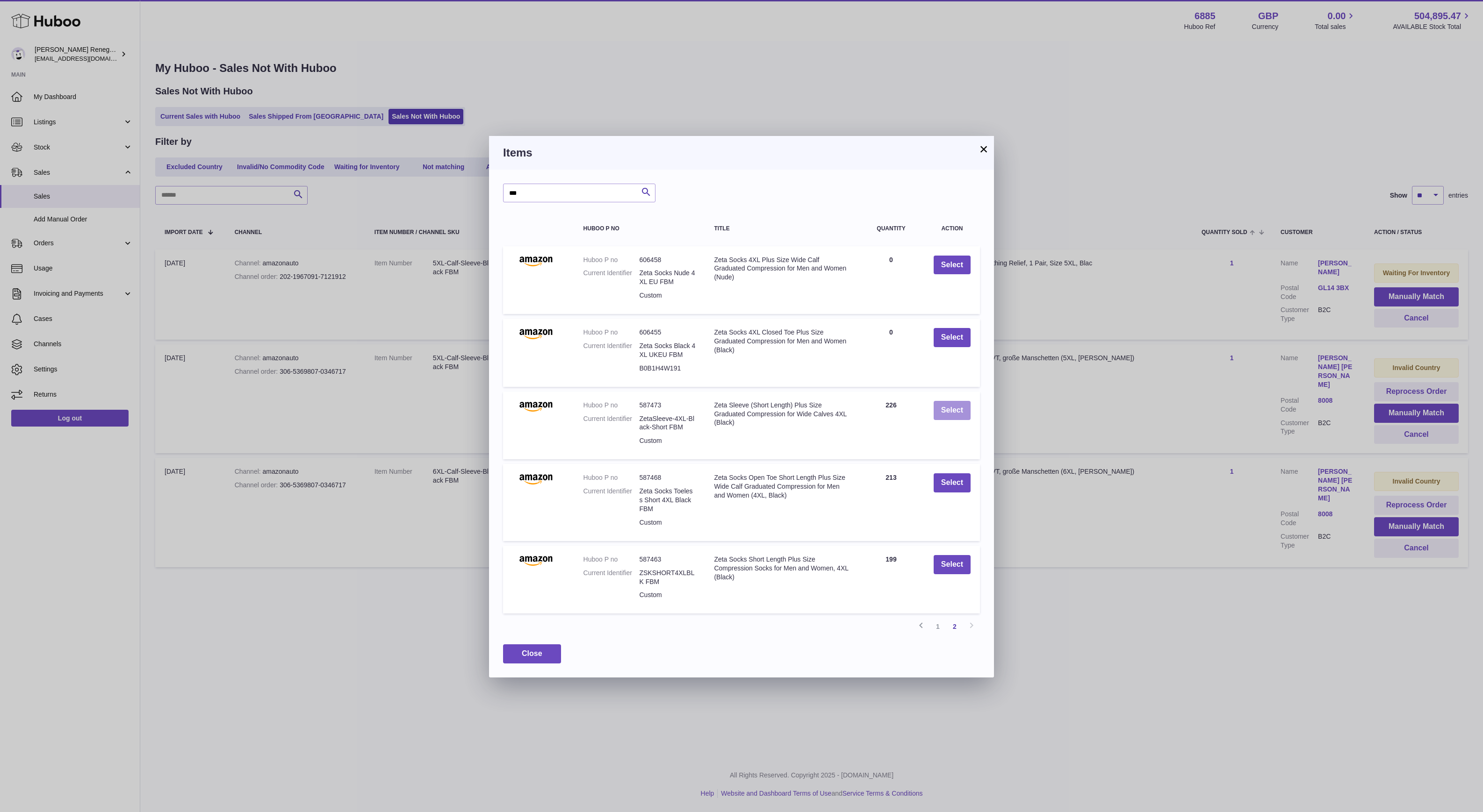
click at [965, 407] on button "Select" at bounding box center [952, 410] width 37 height 19
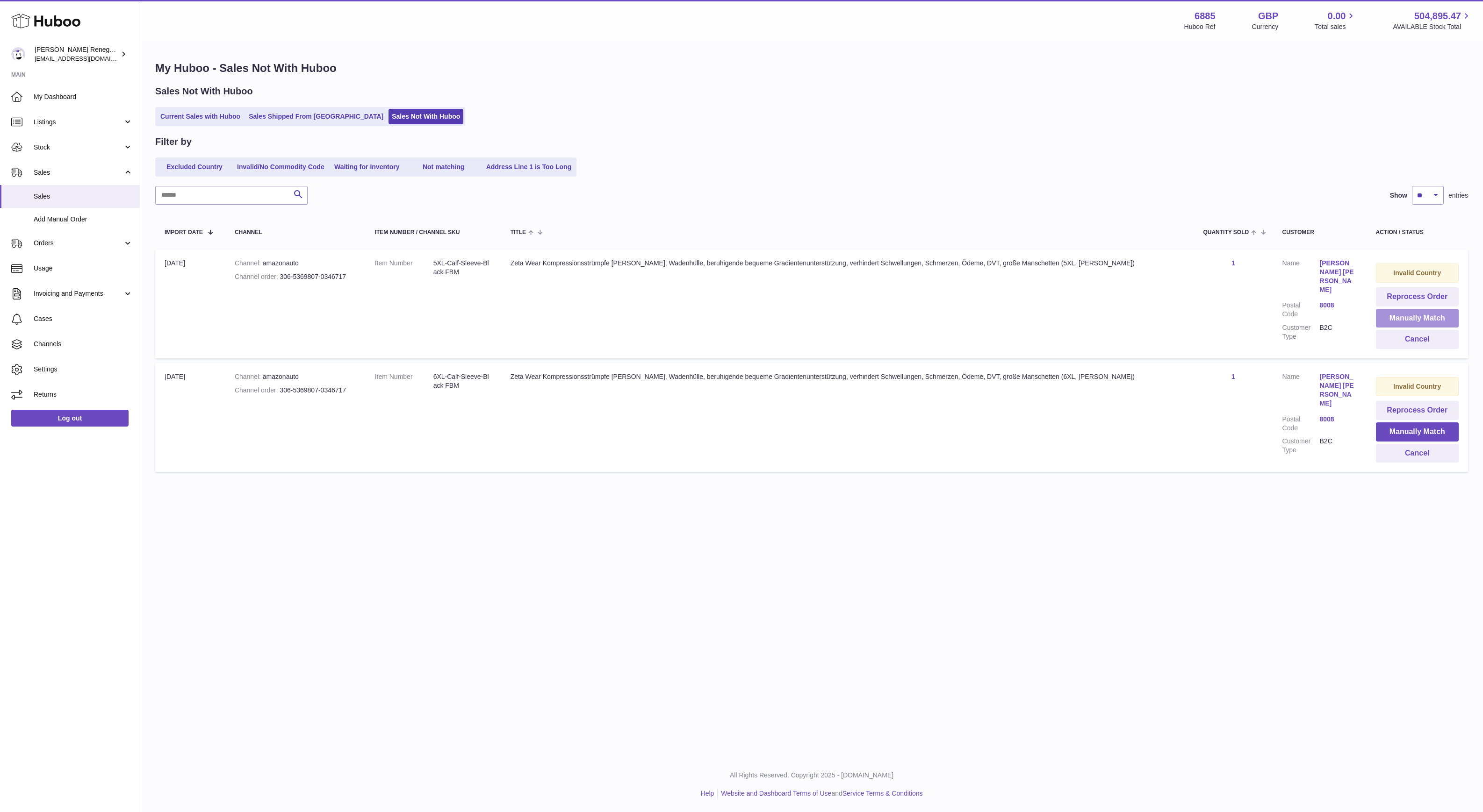
click at [1405, 318] on button "Manually Match" at bounding box center [1417, 318] width 83 height 19
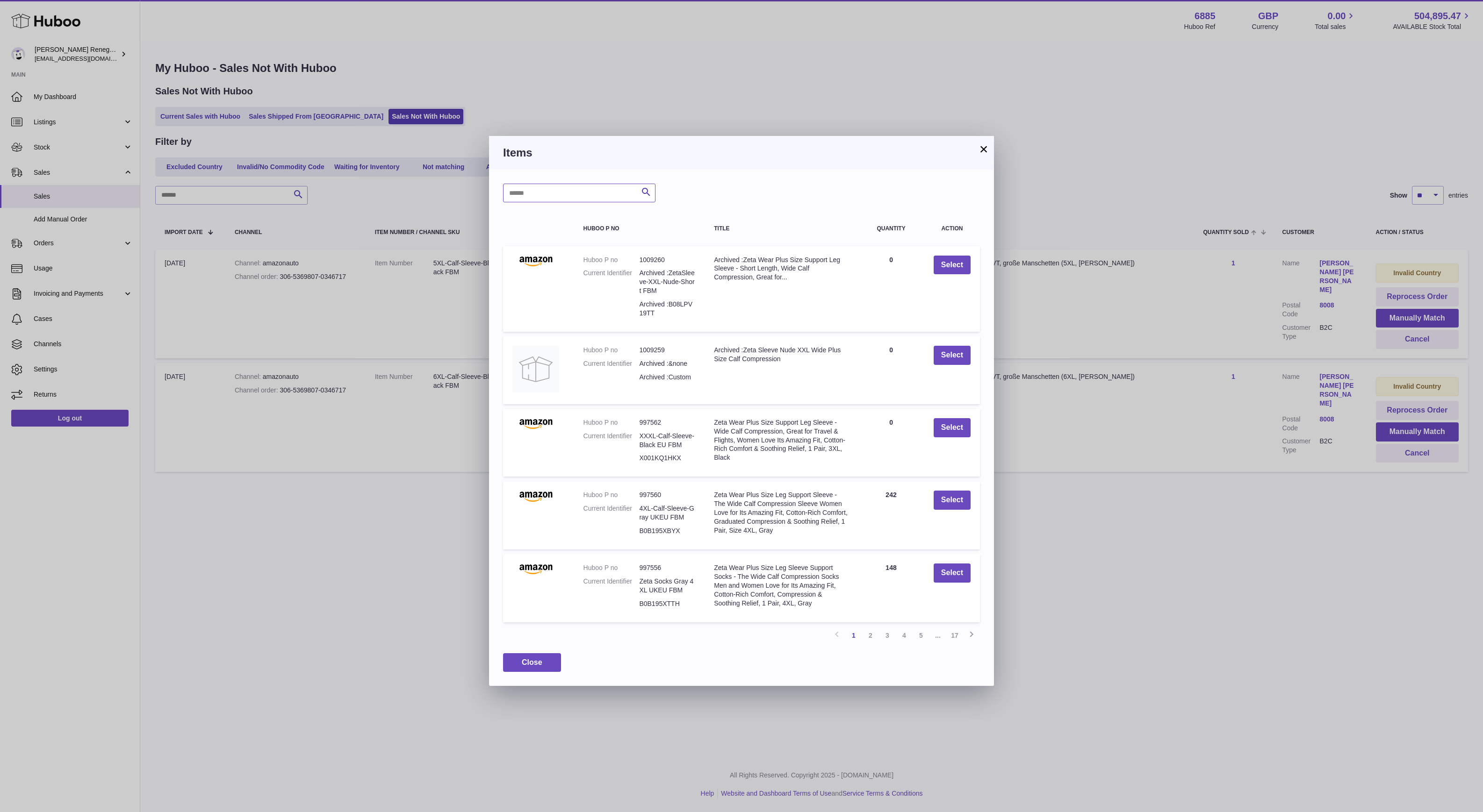
click at [564, 190] on input "text" at bounding box center [579, 193] width 153 height 18
type input "***"
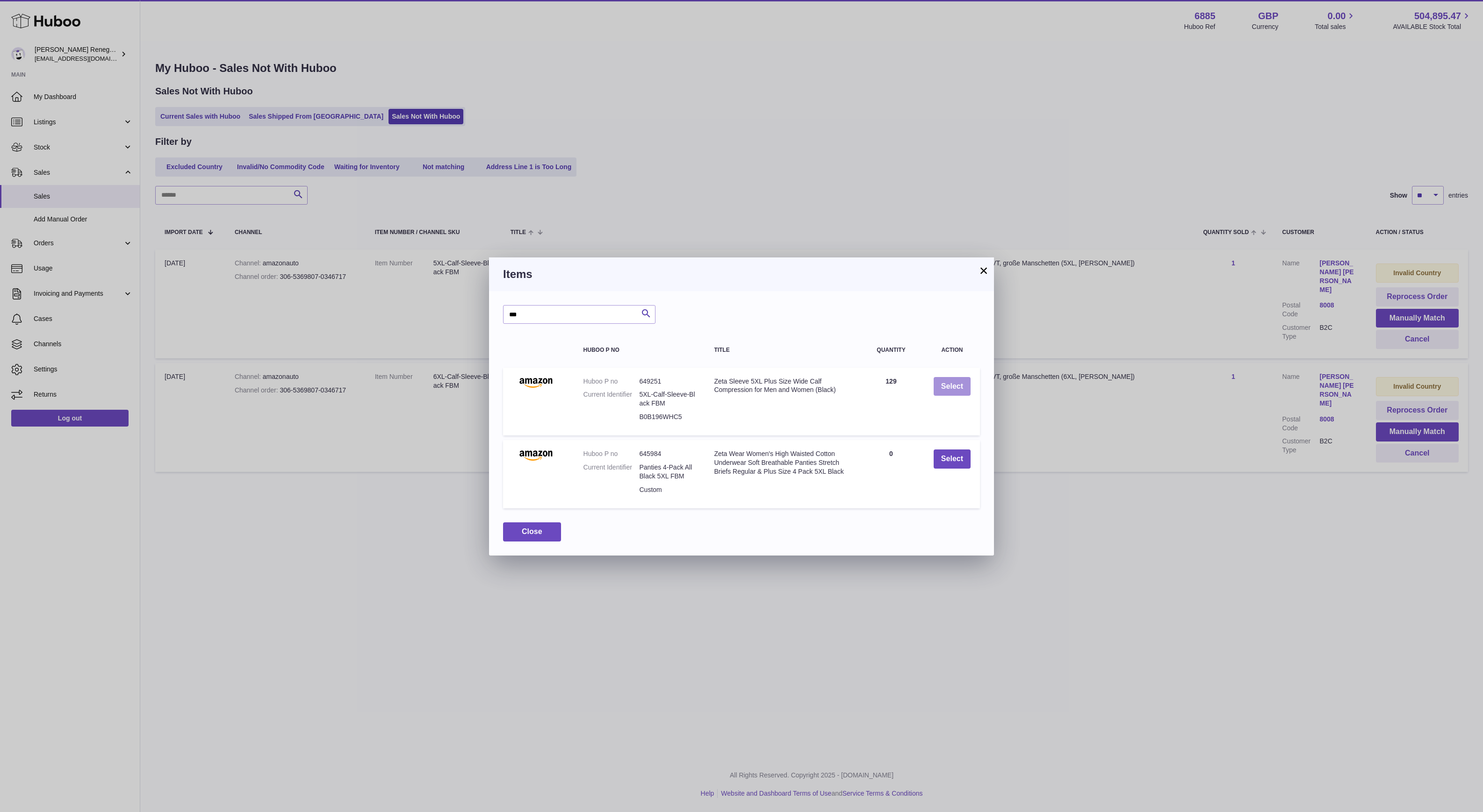
click at [959, 384] on button "Select" at bounding box center [952, 386] width 37 height 19
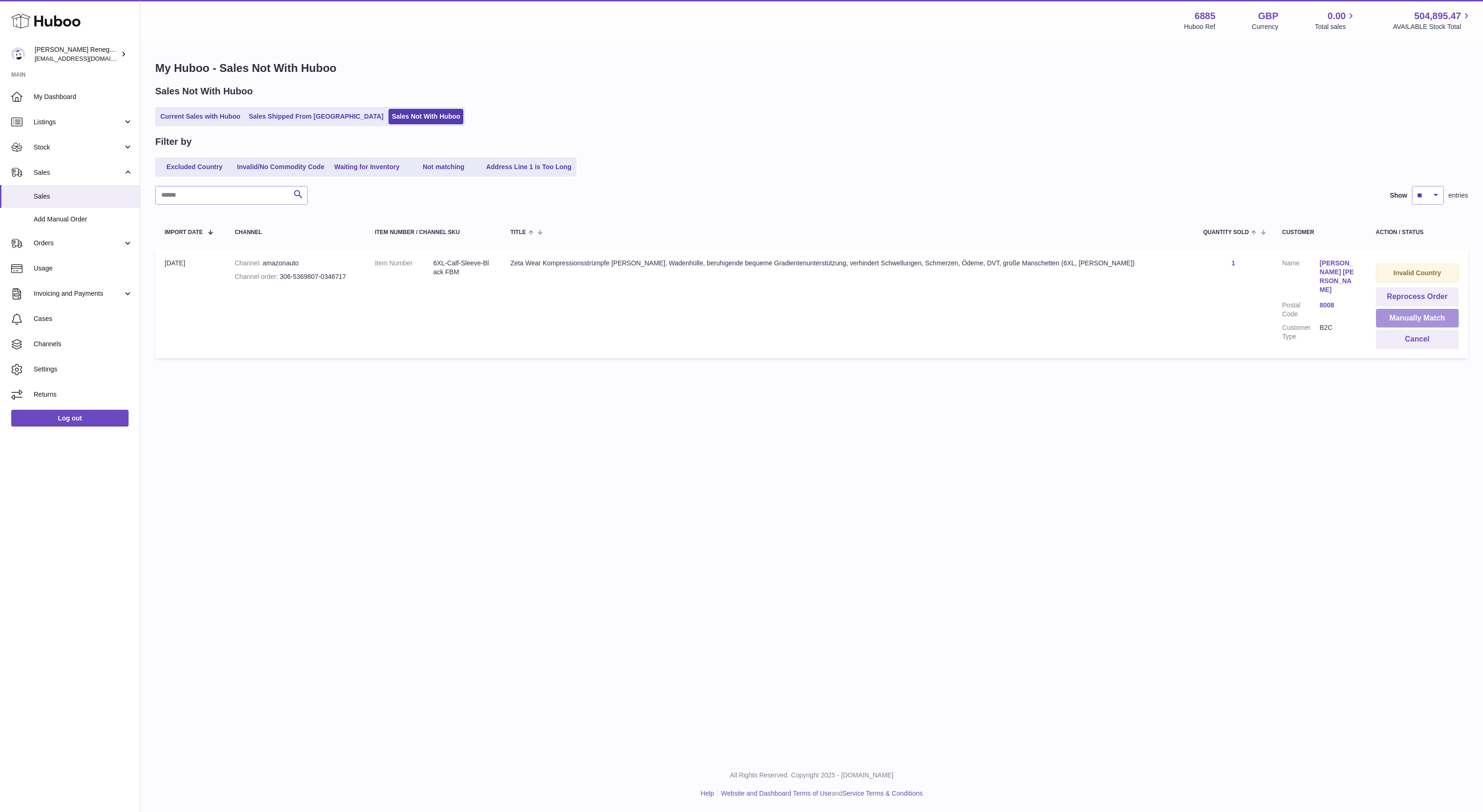
click at [1412, 312] on button "Manually Match" at bounding box center [1417, 318] width 83 height 19
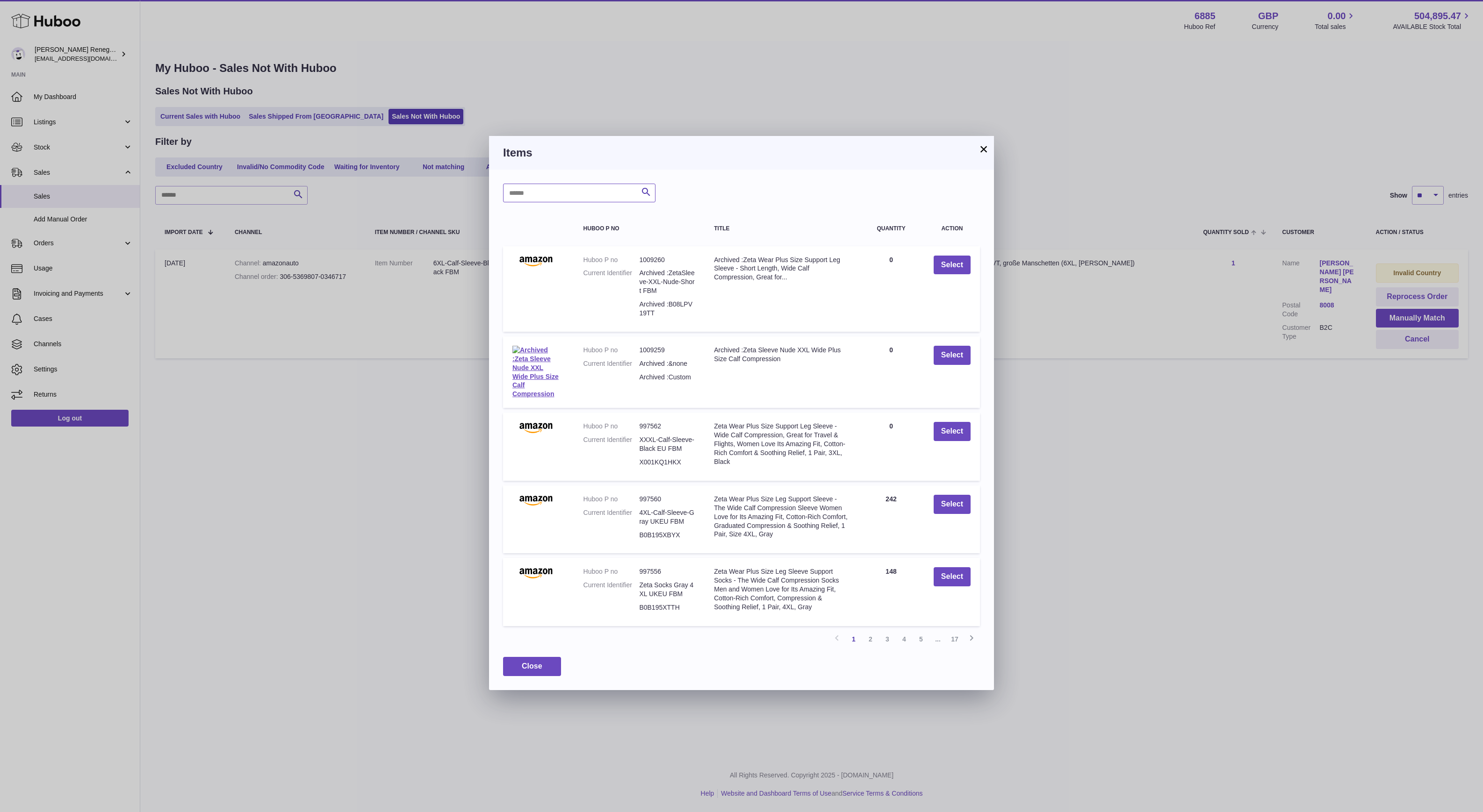
click at [567, 195] on input "text" at bounding box center [579, 193] width 153 height 18
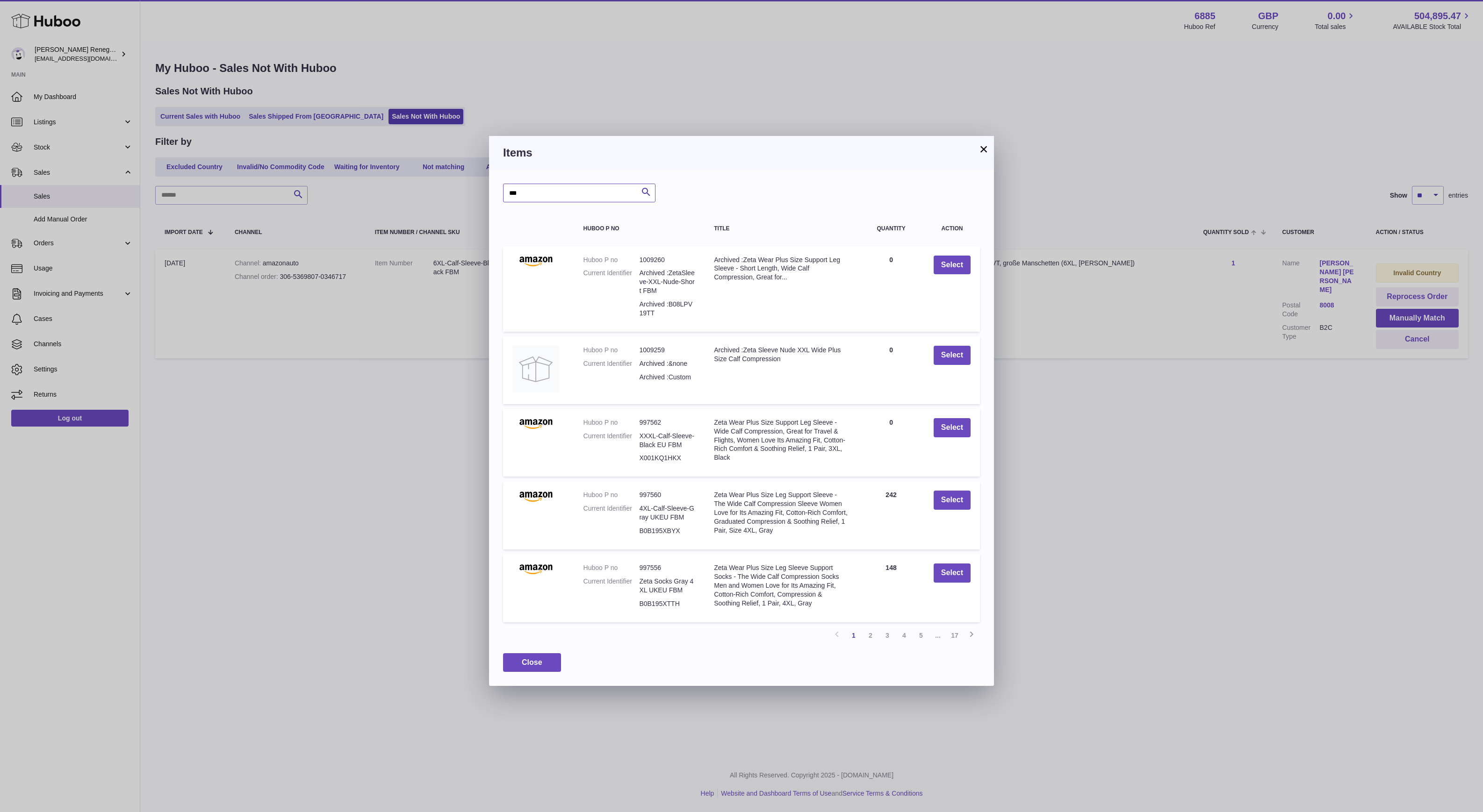
type input "***"
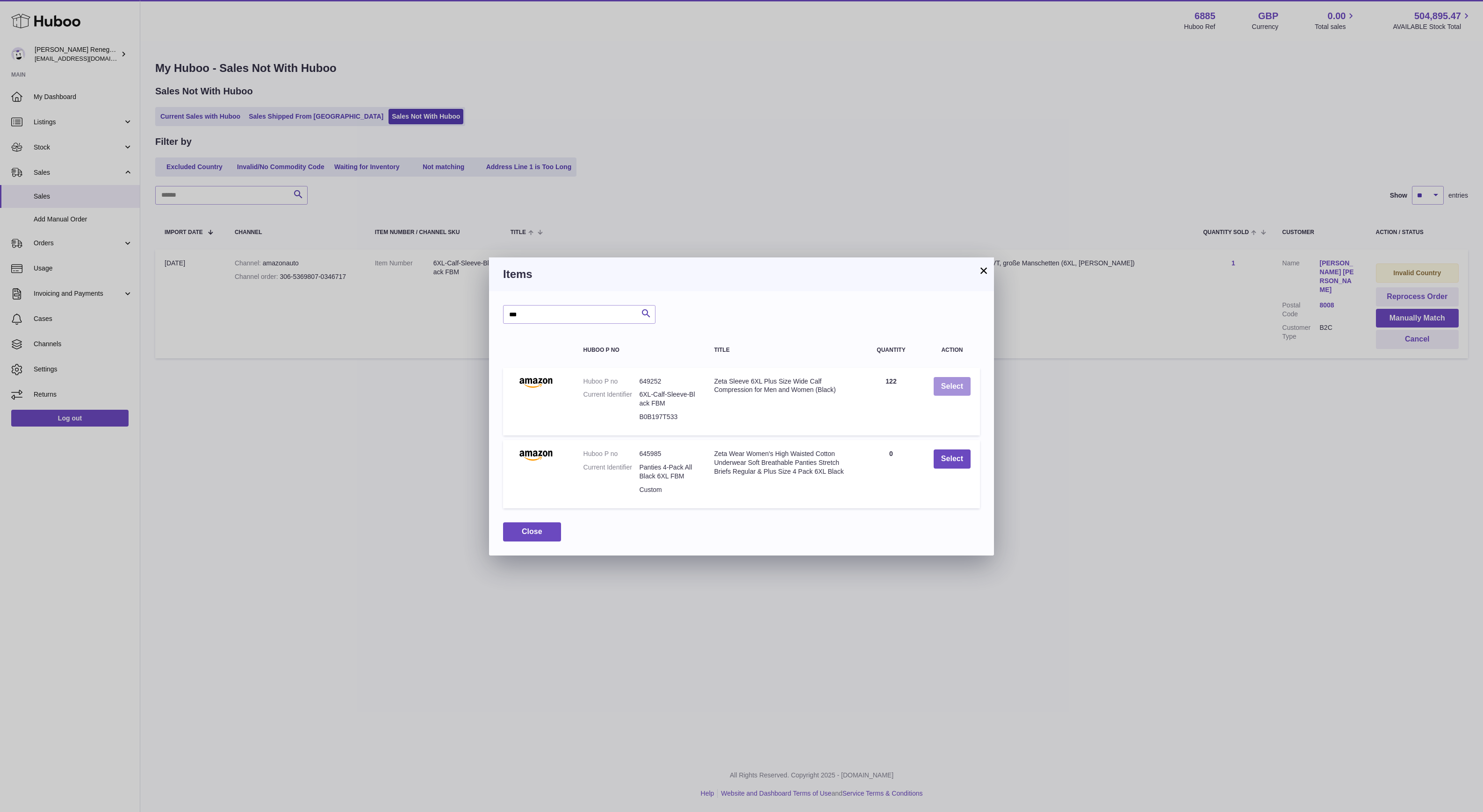
click at [957, 384] on button "Select" at bounding box center [952, 386] width 37 height 19
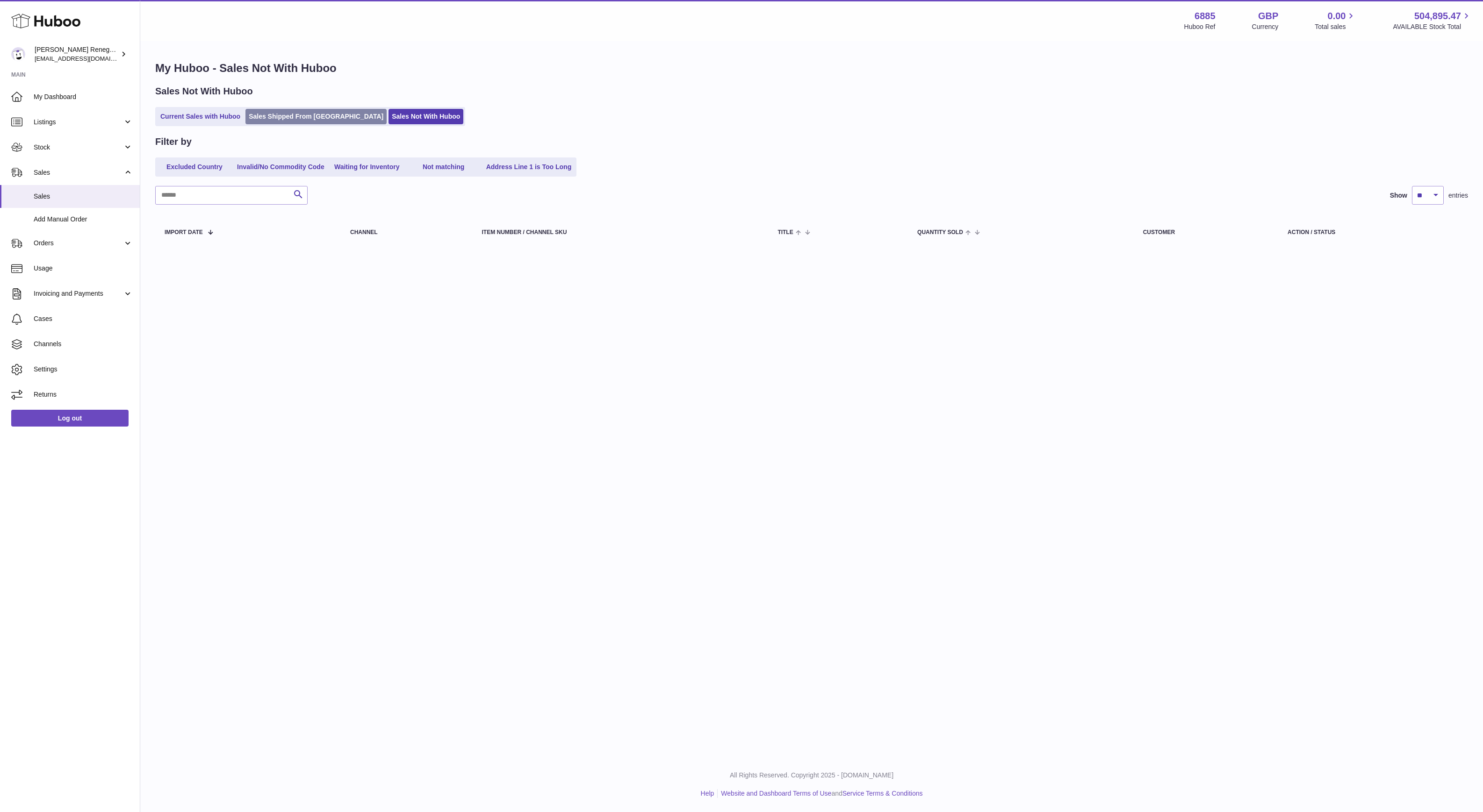
click at [292, 117] on link "Sales Shipped From [GEOGRAPHIC_DATA]" at bounding box center [315, 116] width 141 height 16
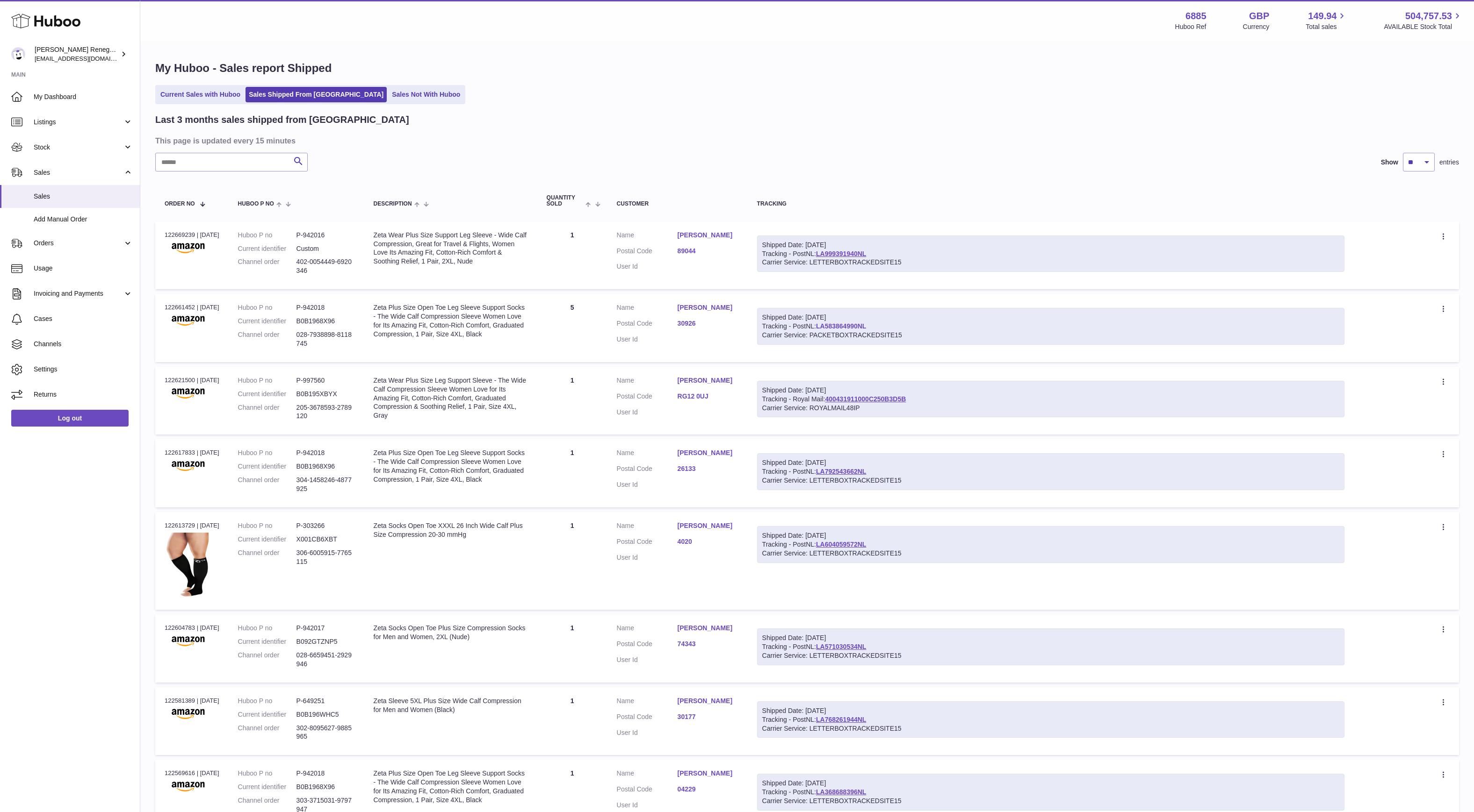
click at [852, 326] on link "LA583864990NL" at bounding box center [841, 326] width 50 height 7
